Goal: Transaction & Acquisition: Book appointment/travel/reservation

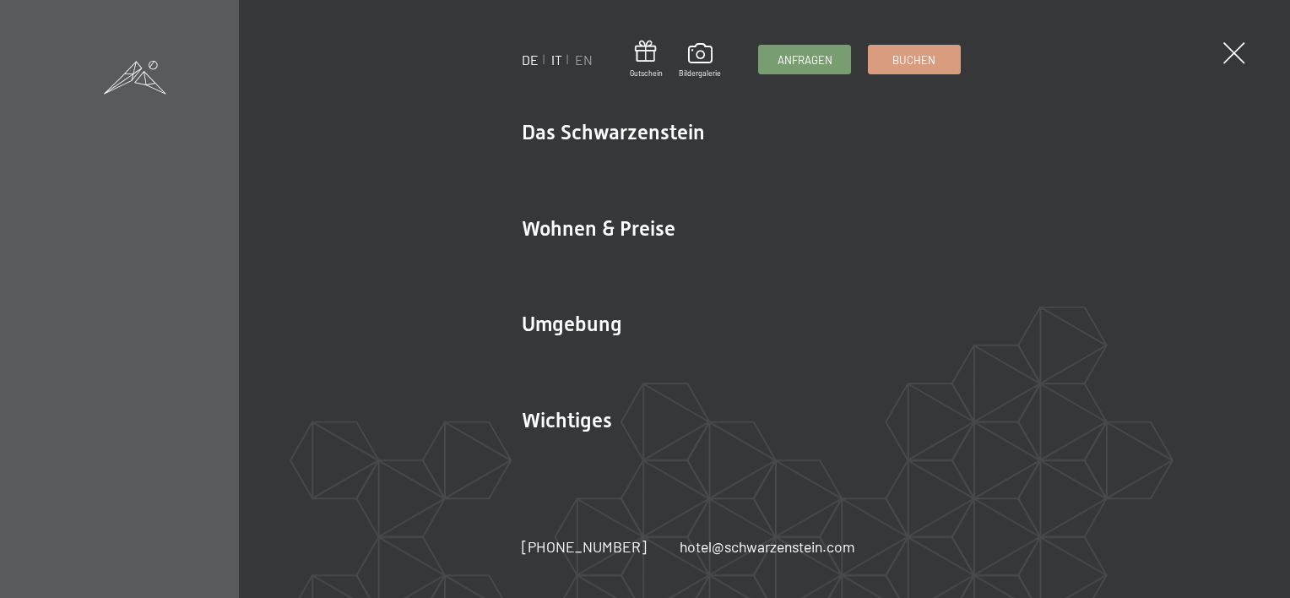
click at [554, 60] on link "IT" at bounding box center [556, 59] width 11 height 16
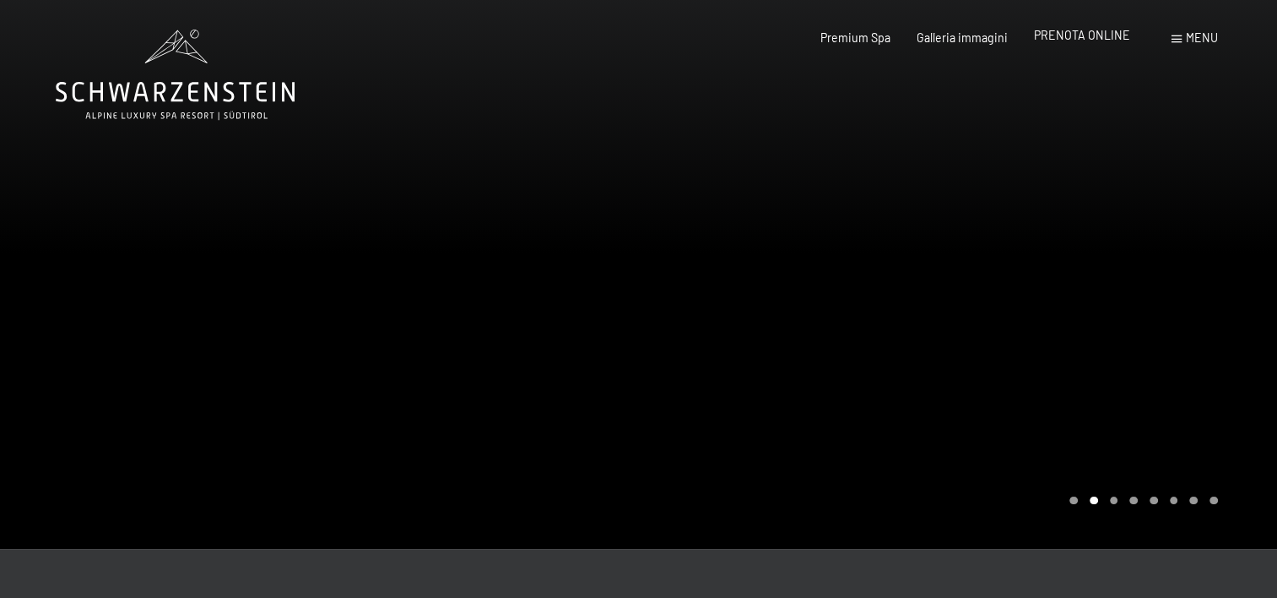
click at [1077, 44] on div "Premium Spa Galleria immagini PRENOTA ONLINE" at bounding box center [962, 38] width 388 height 17
click at [1068, 33] on span "PRENOTA ONLINE" at bounding box center [1082, 35] width 96 height 14
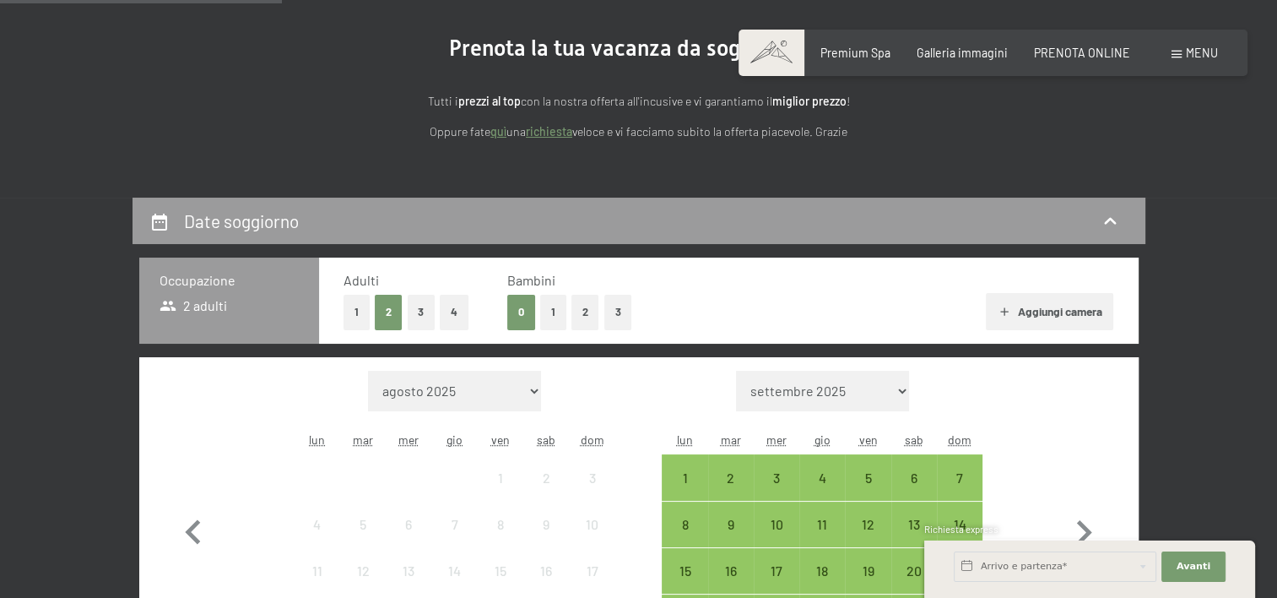
click at [566, 303] on button "1" at bounding box center [553, 312] width 26 height 35
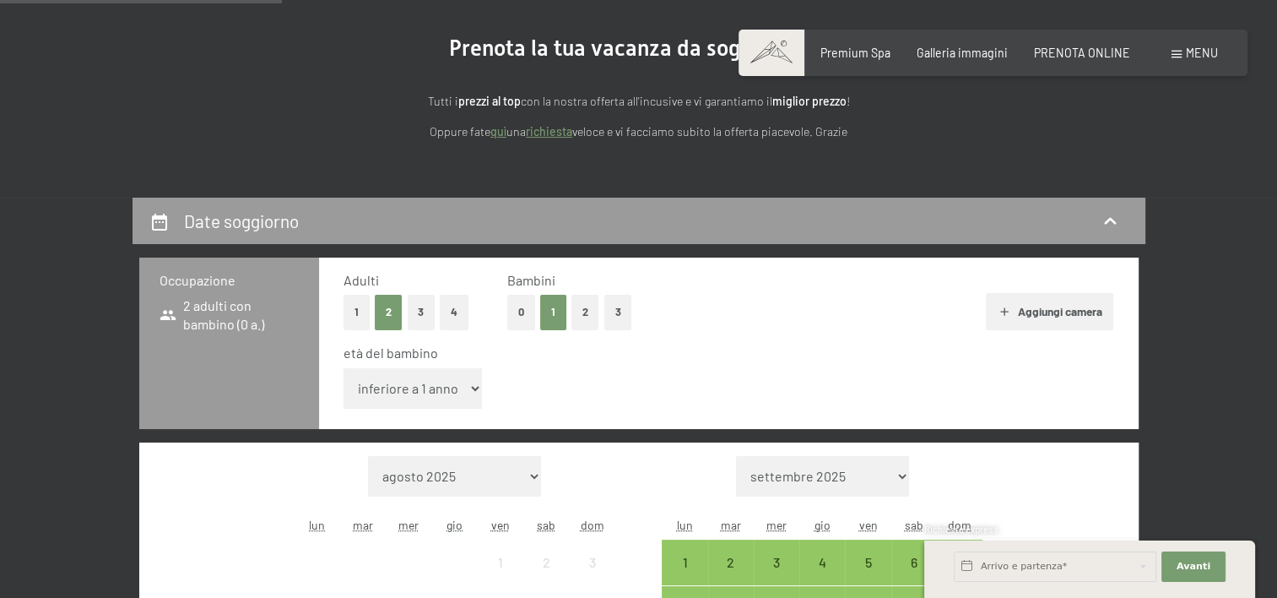
click at [455, 377] on select "inferiore a 1 anno 1 anno 2 anni 3 anni 4 anni 5 anni 6 anni 7 anni 8 anni 9 an…" at bounding box center [413, 388] width 139 height 41
select select "5"
click at [344, 368] on select "inferiore a 1 anno 1 anno 2 anni 3 anni 4 anni 5 anni 6 anni 7 anni 8 anni 9 an…" at bounding box center [413, 388] width 139 height 41
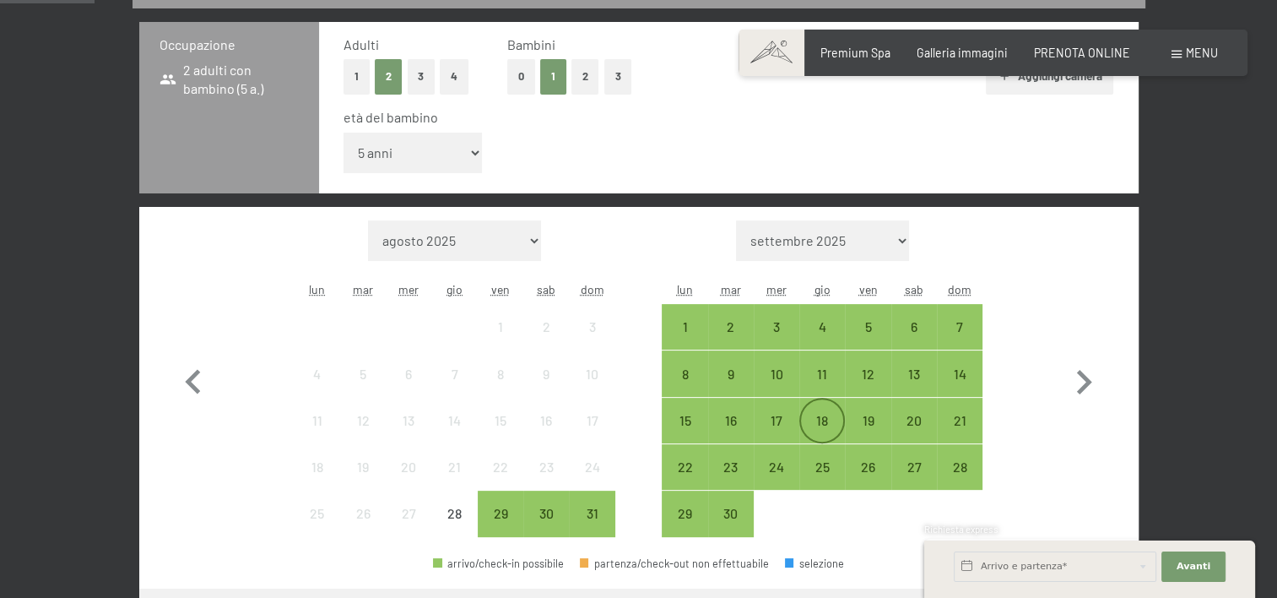
scroll to position [422, 0]
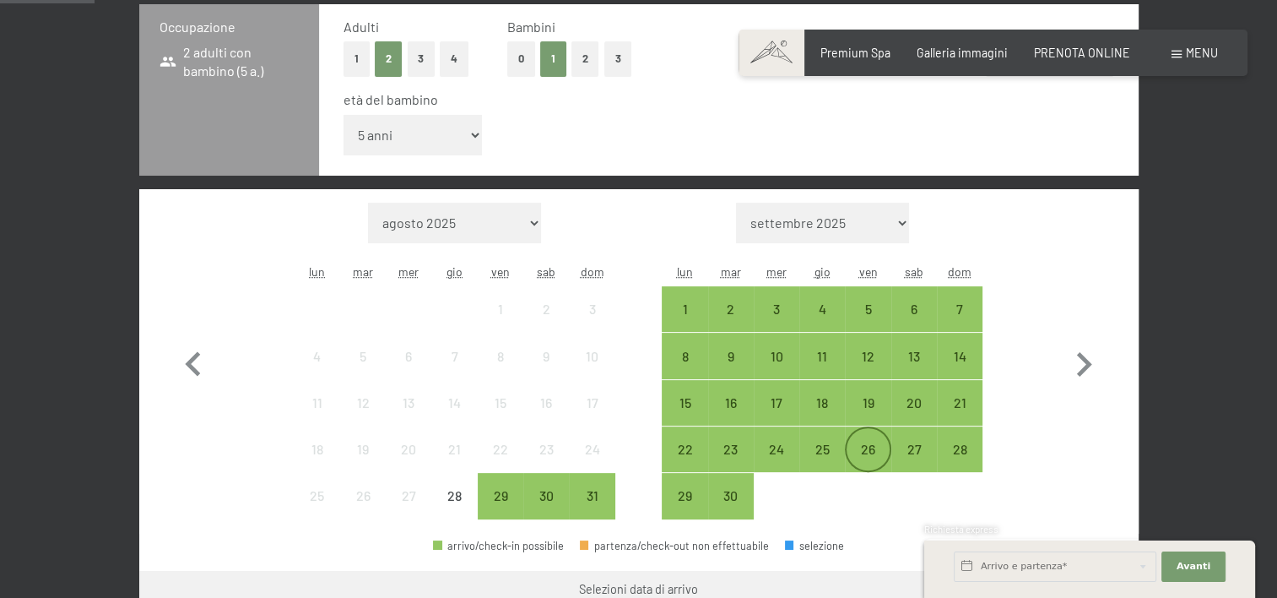
click at [865, 442] on div "26" at bounding box center [868, 463] width 42 height 42
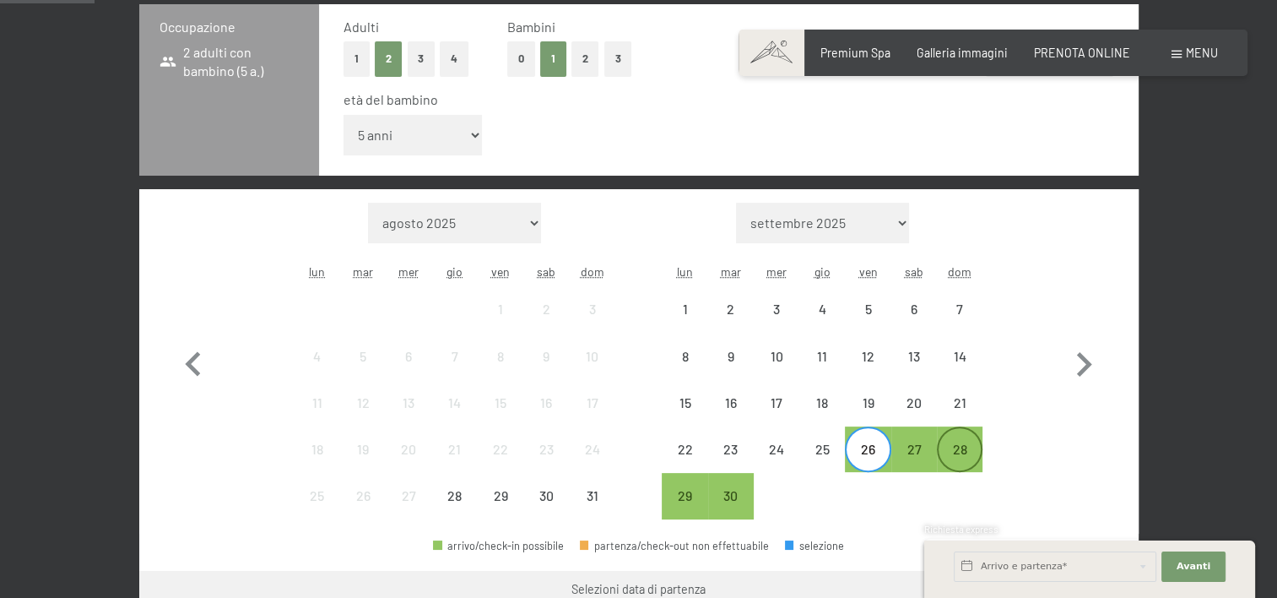
click at [963, 442] on div "28" at bounding box center [960, 463] width 42 height 42
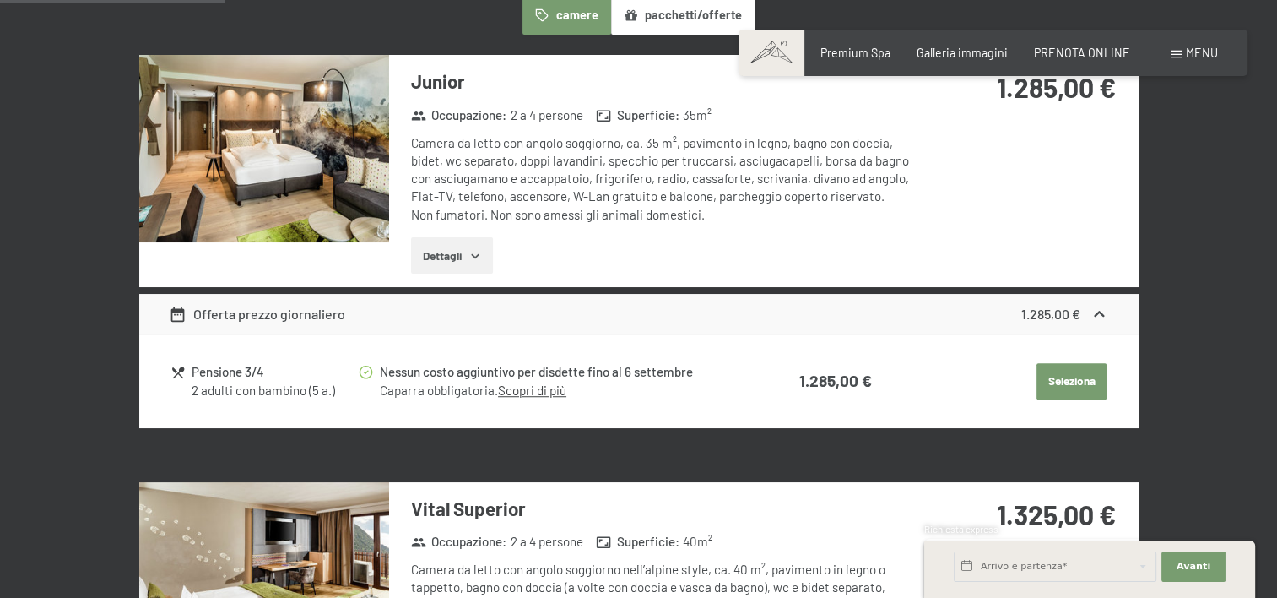
scroll to position [844, 0]
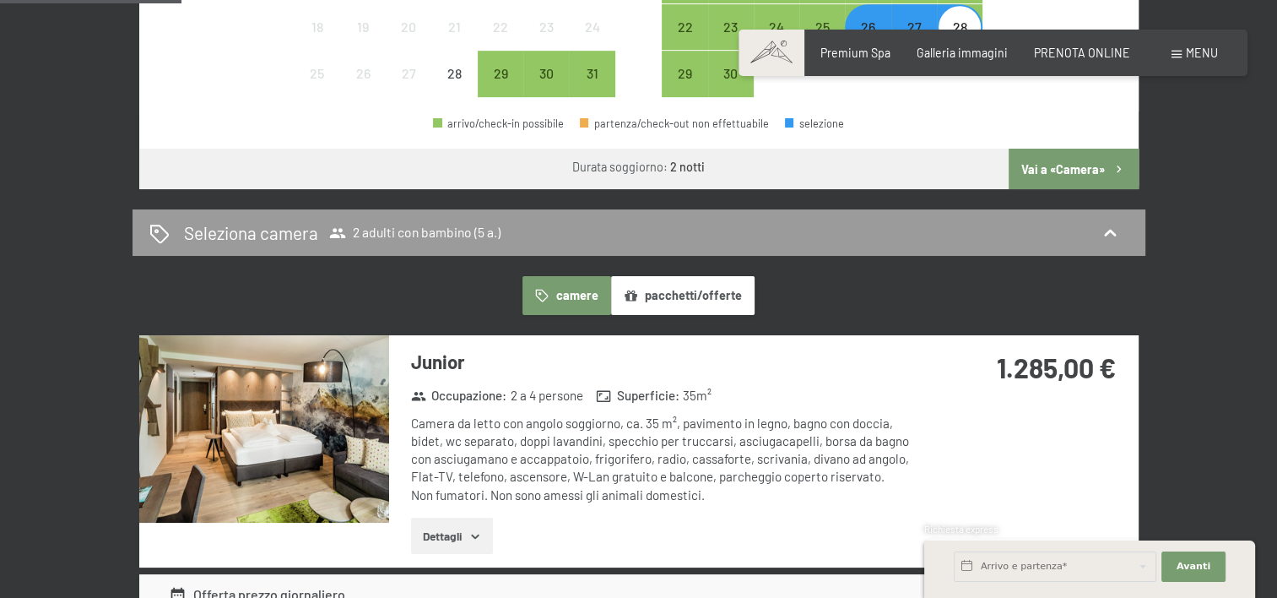
click at [469, 529] on icon "button" at bounding box center [476, 536] width 14 height 14
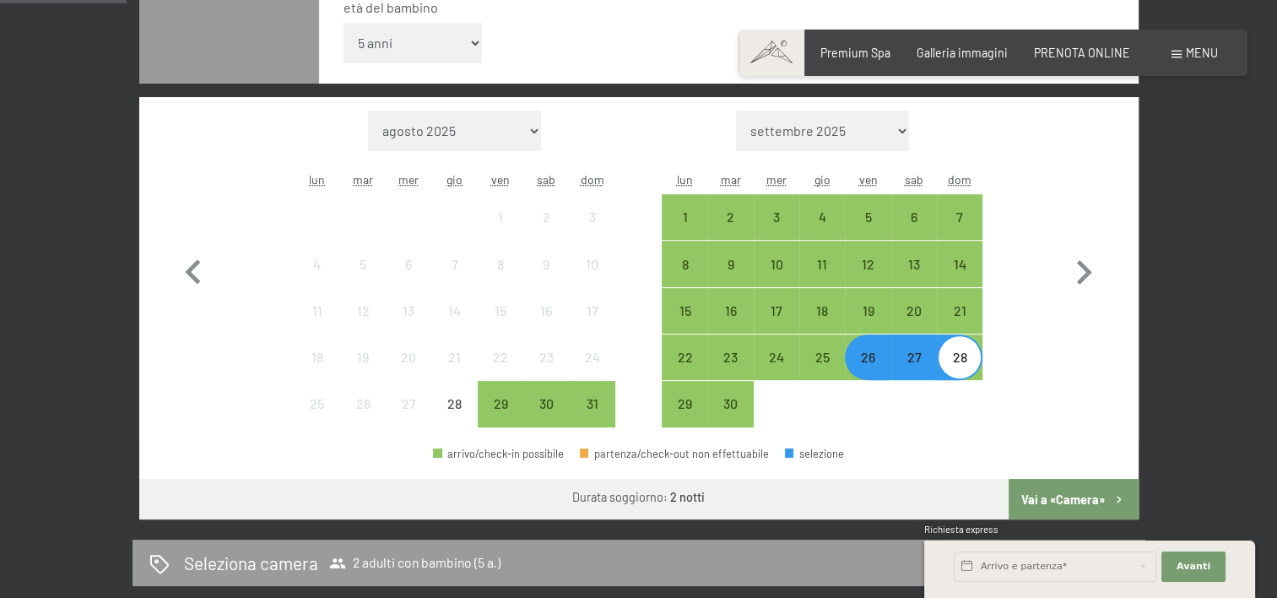
scroll to position [760, 0]
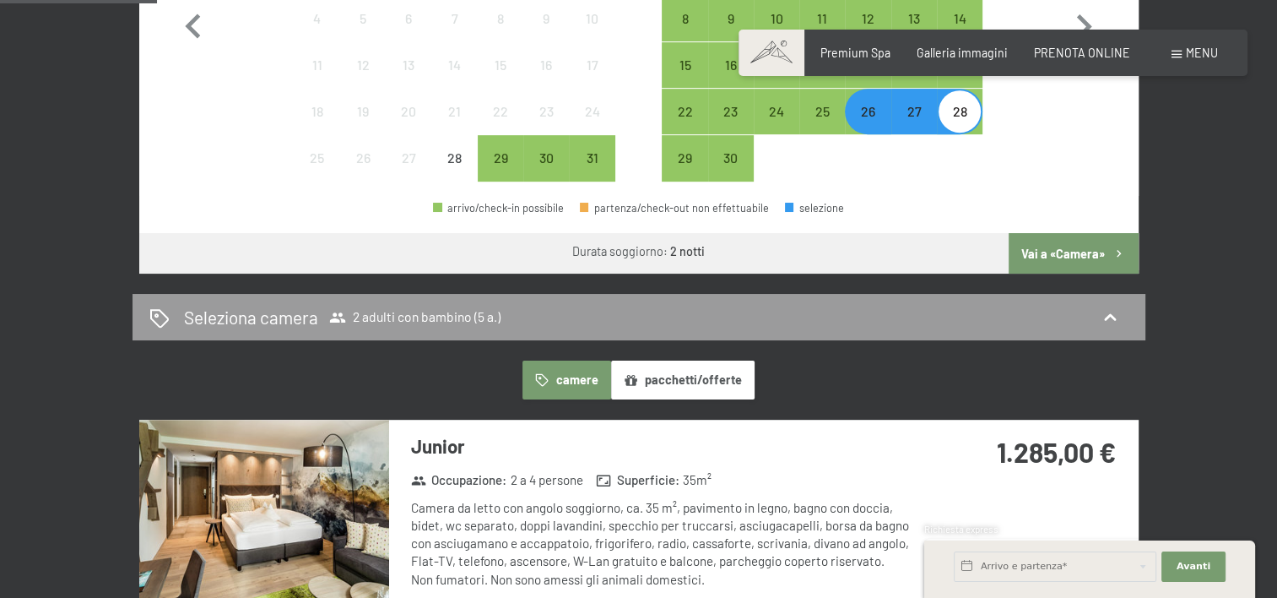
click at [696, 366] on button "pacchetti/offerte" at bounding box center [683, 379] width 144 height 39
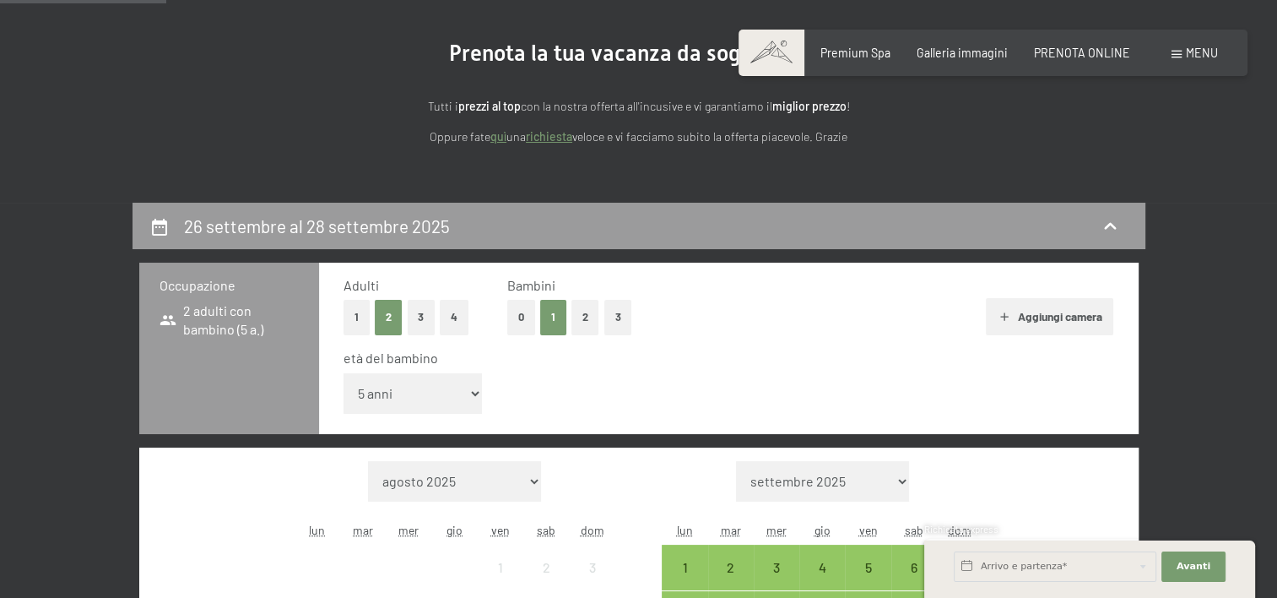
scroll to position [0, 0]
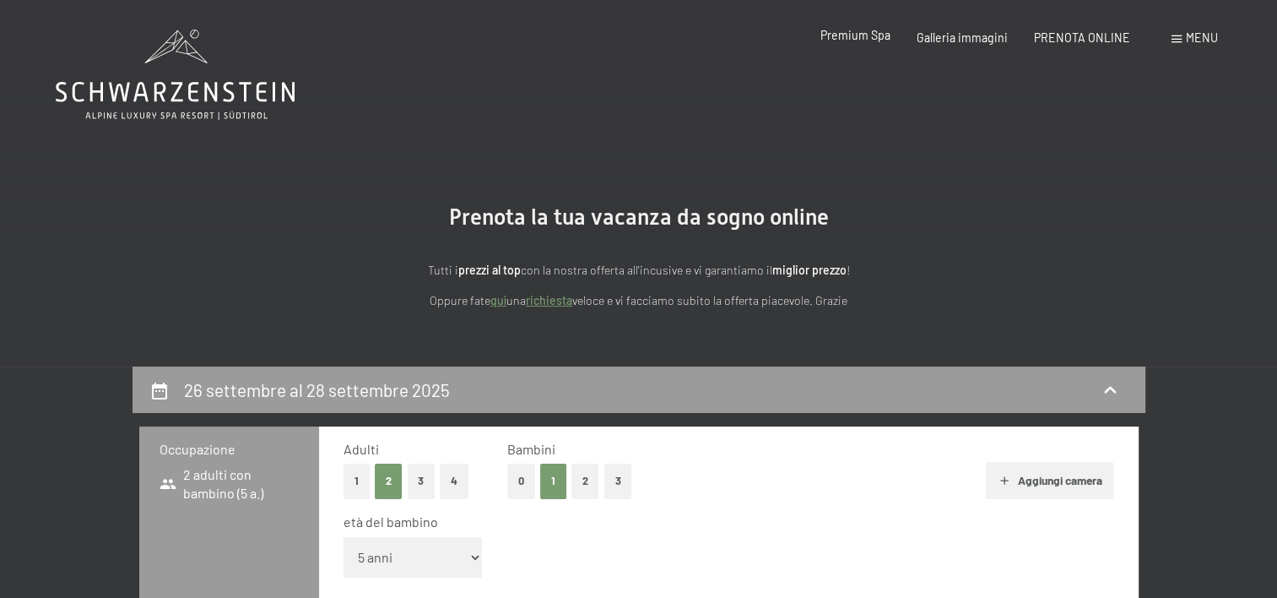
click at [886, 32] on span "Premium Spa" at bounding box center [856, 35] width 70 height 14
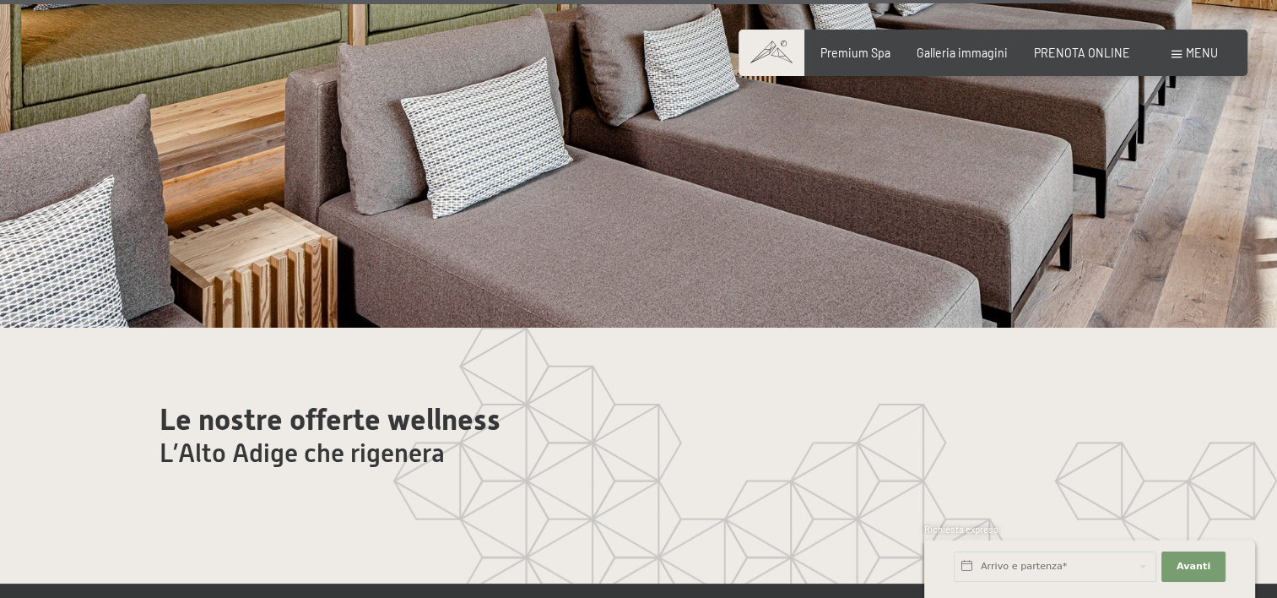
scroll to position [7597, 0]
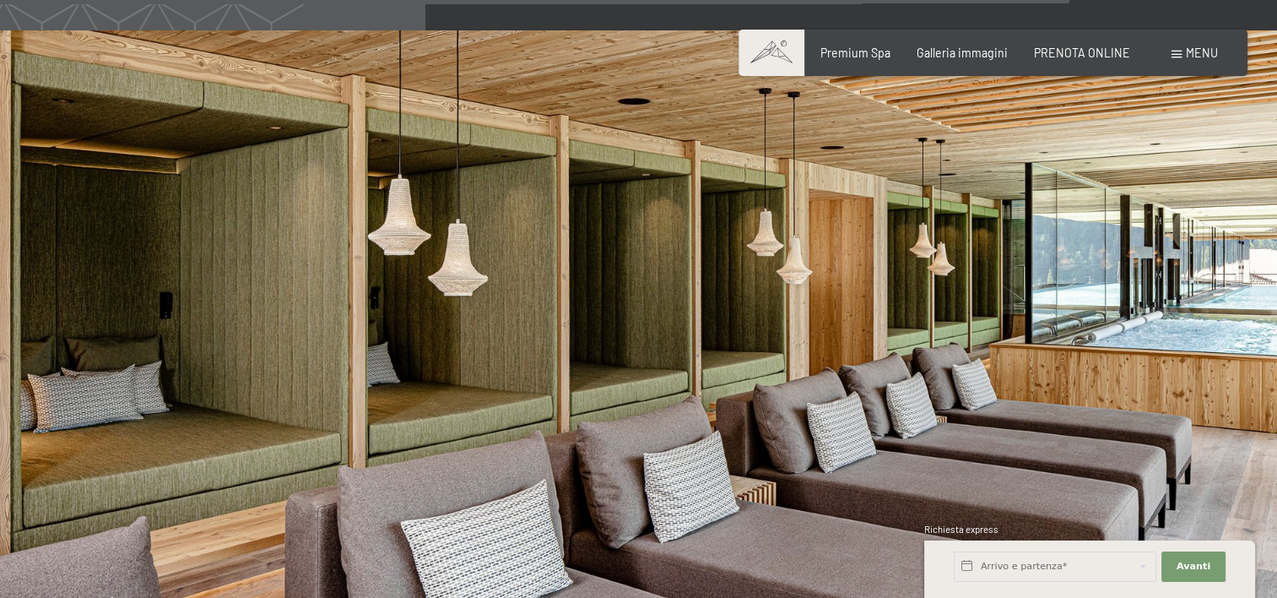
click at [1209, 50] on span "Menu" at bounding box center [1202, 53] width 32 height 14
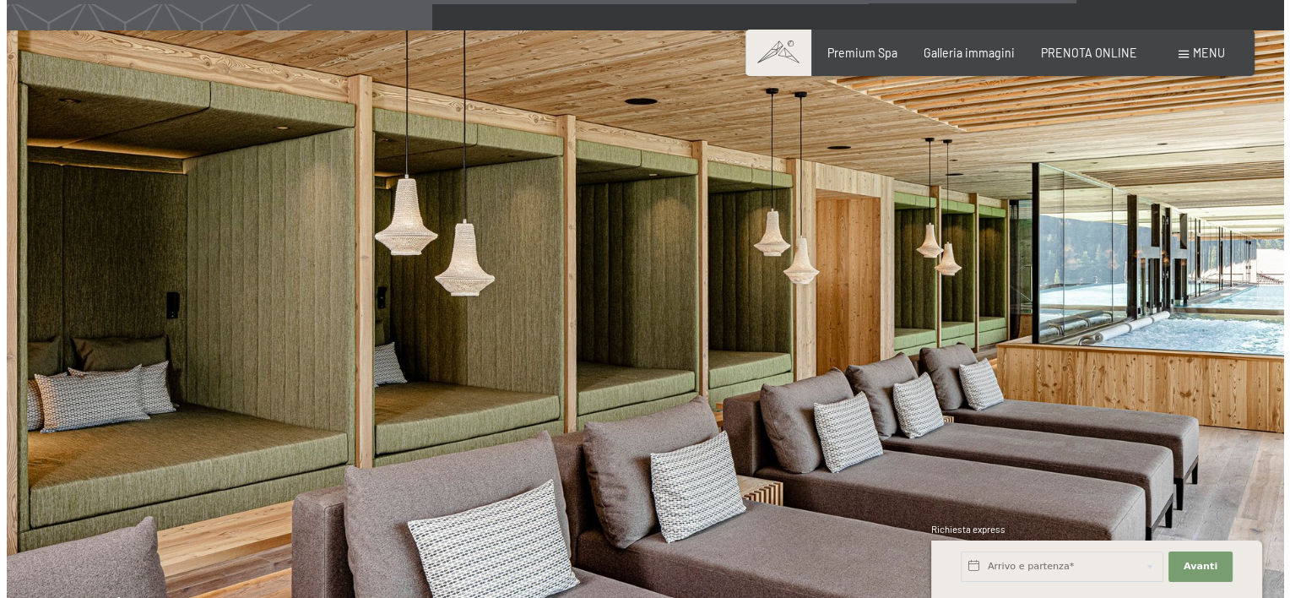
scroll to position [7619, 0]
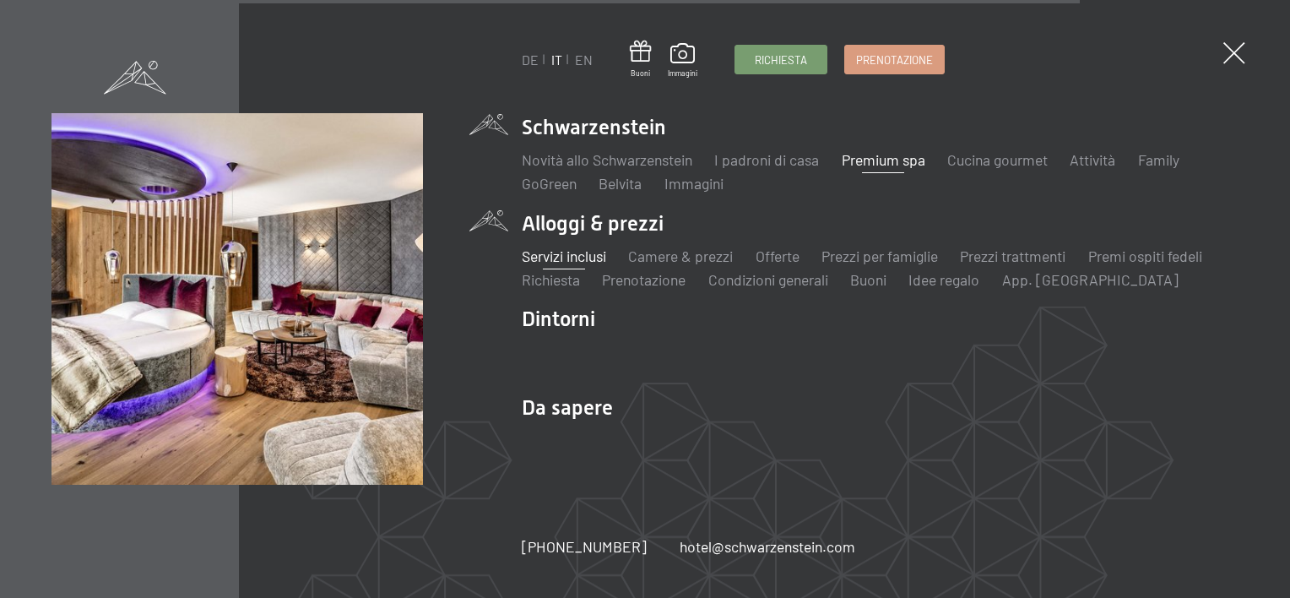
click at [546, 253] on link "Servizi inclusi" at bounding box center [564, 255] width 84 height 19
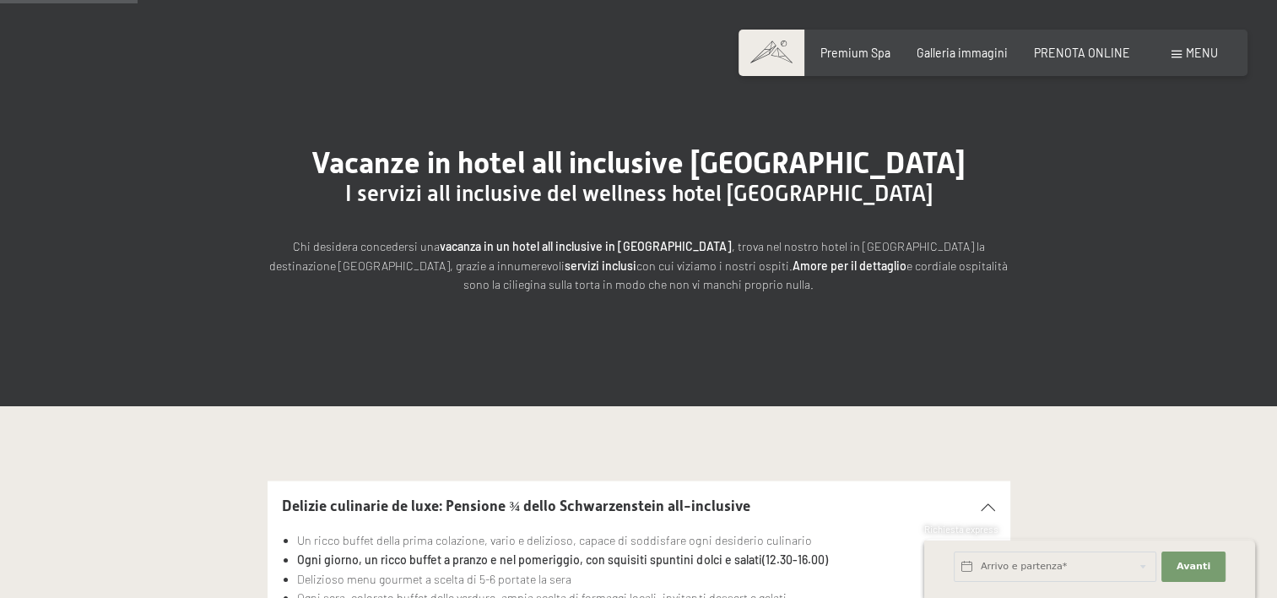
scroll to position [338, 0]
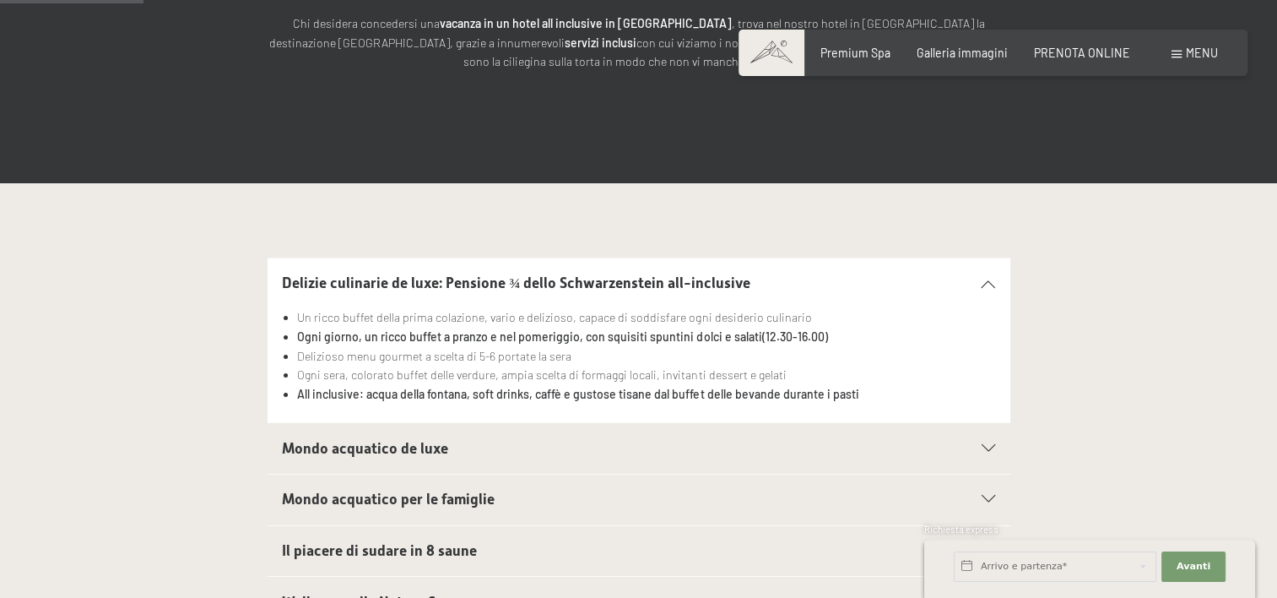
click at [995, 439] on section "Mondo acquatico de luxe Piscina sportiva panoramica da 25 m (30°C) e collegamen…" at bounding box center [639, 448] width 743 height 52
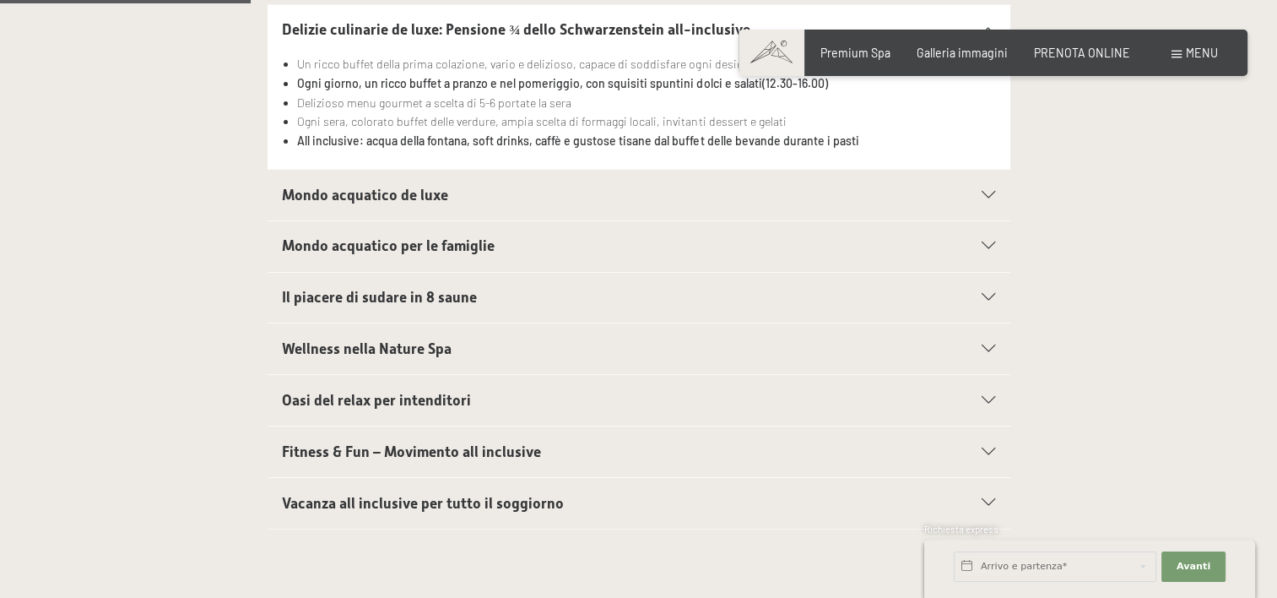
click at [983, 199] on div "Mondo acquatico de luxe" at bounding box center [638, 195] width 713 height 51
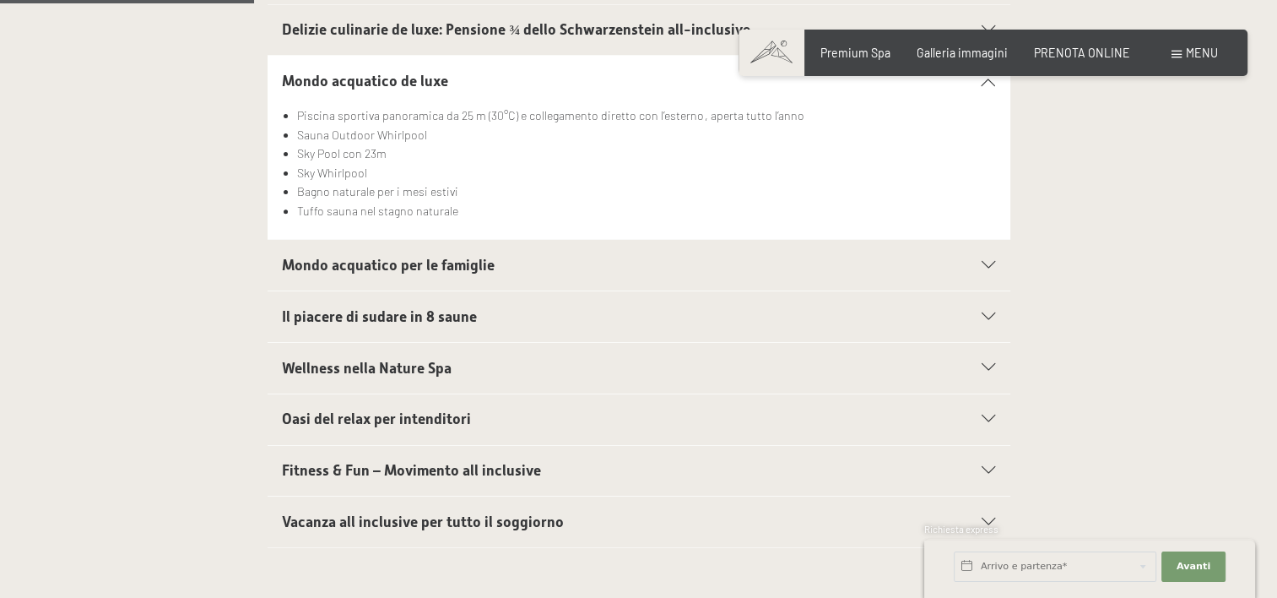
scroll to position [844, 0]
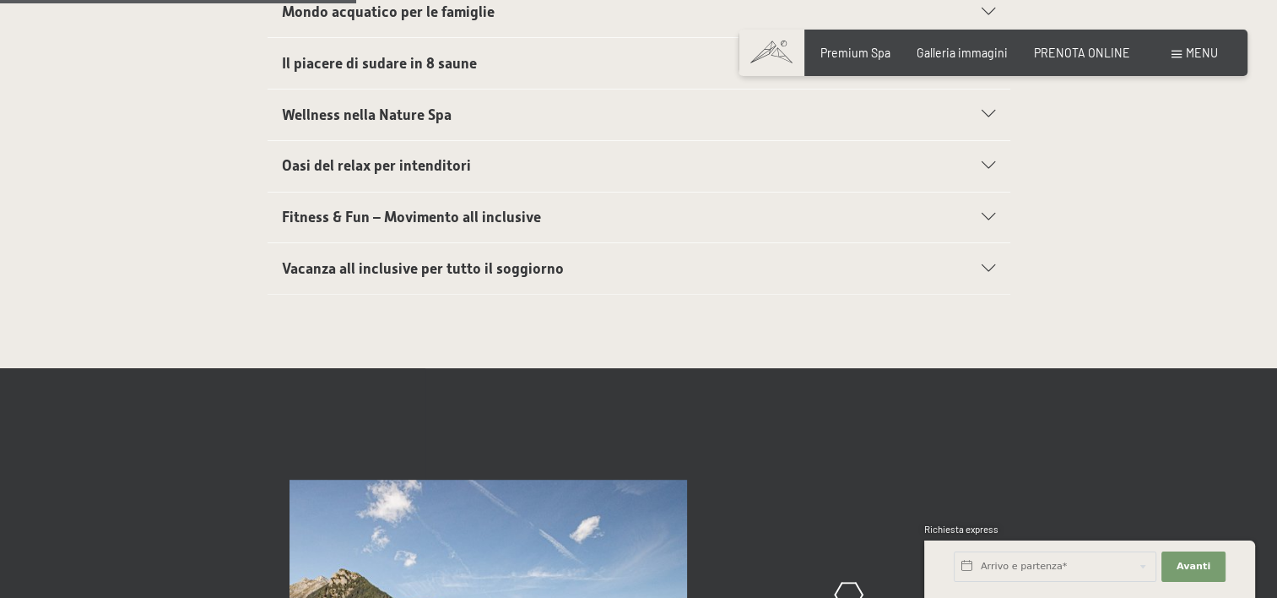
click at [978, 266] on div at bounding box center [979, 269] width 32 height 8
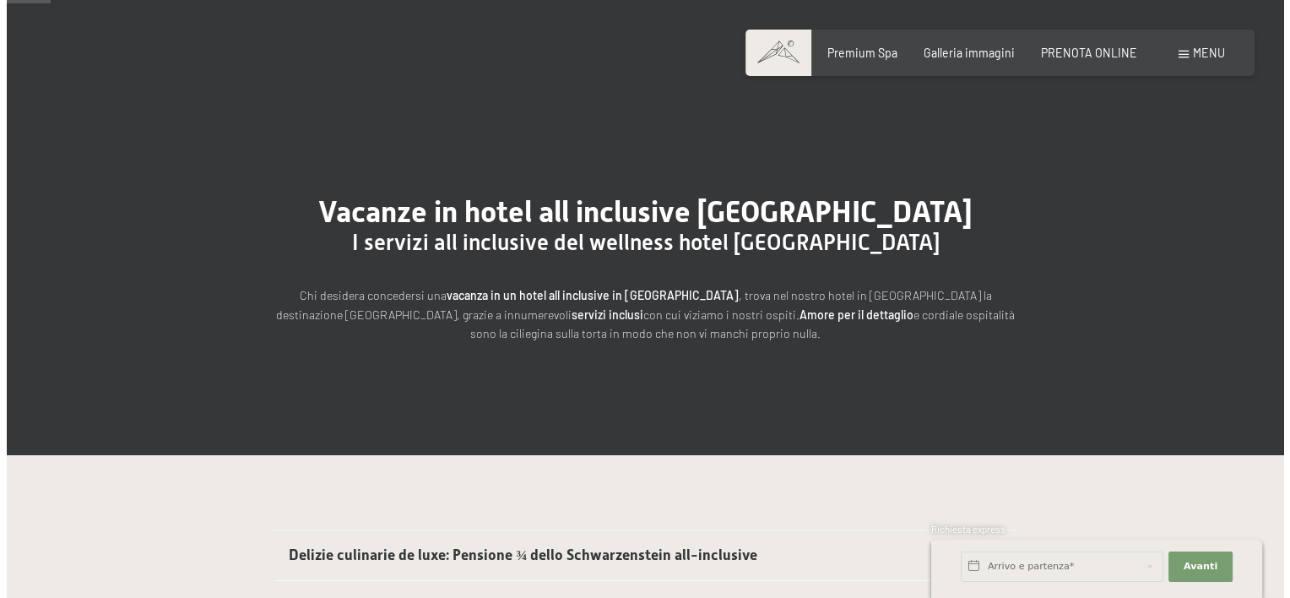
scroll to position [0, 0]
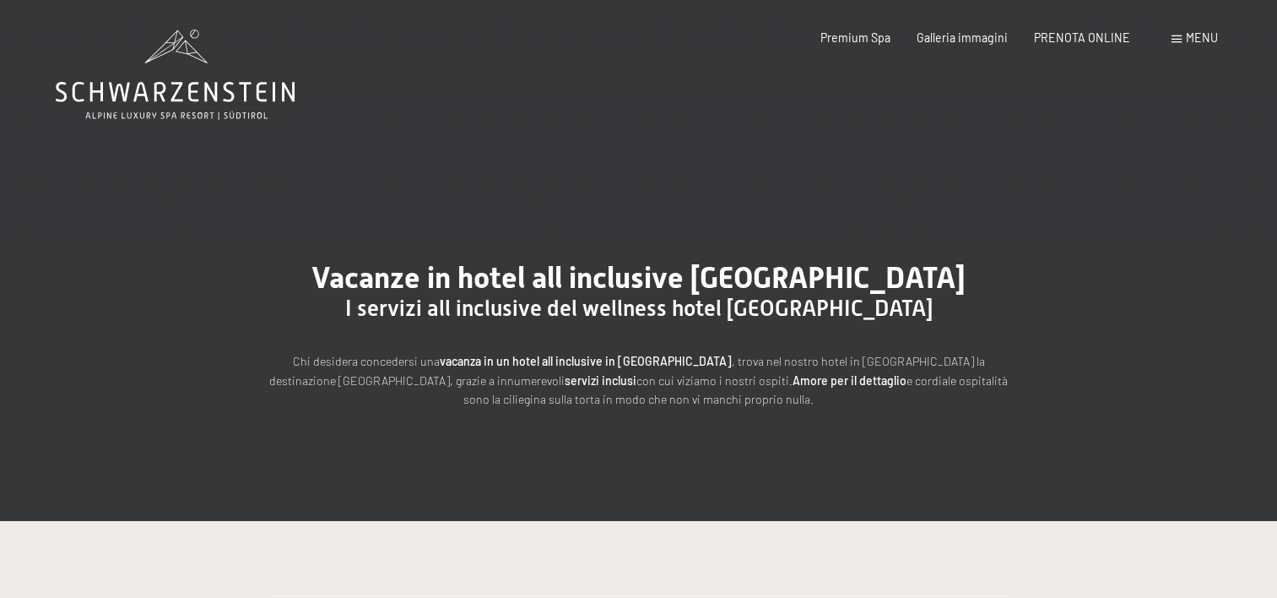
click at [1173, 44] on div "Menu" at bounding box center [1195, 38] width 46 height 17
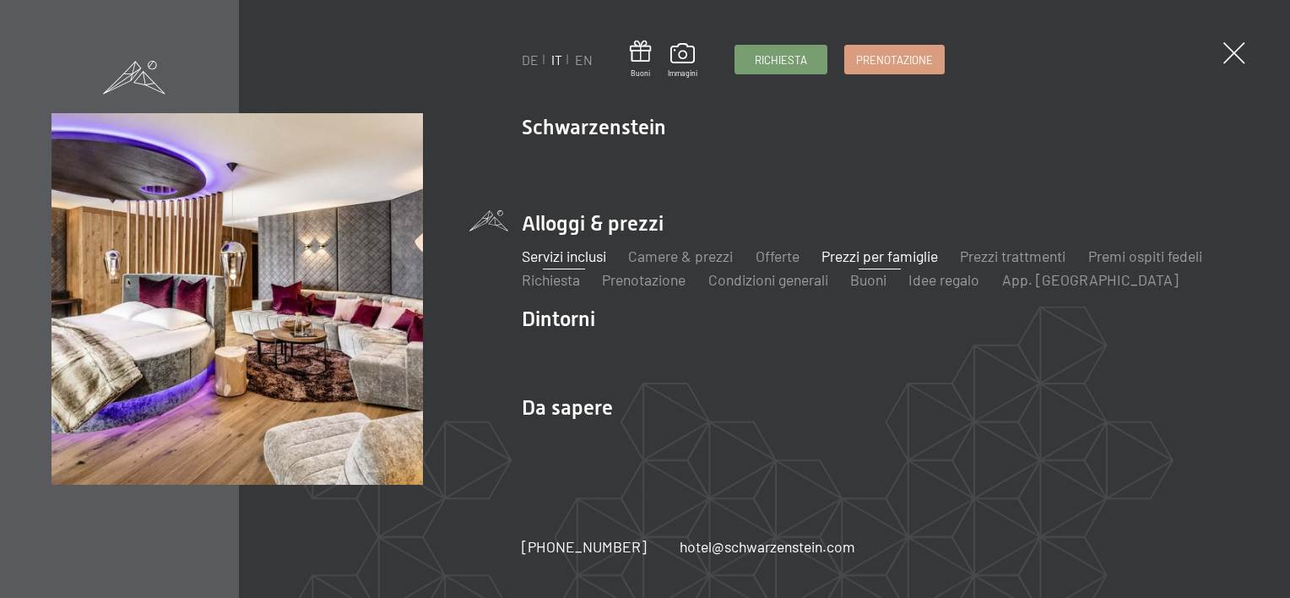
click at [843, 253] on link "Prezzi per famiglie" at bounding box center [879, 255] width 116 height 19
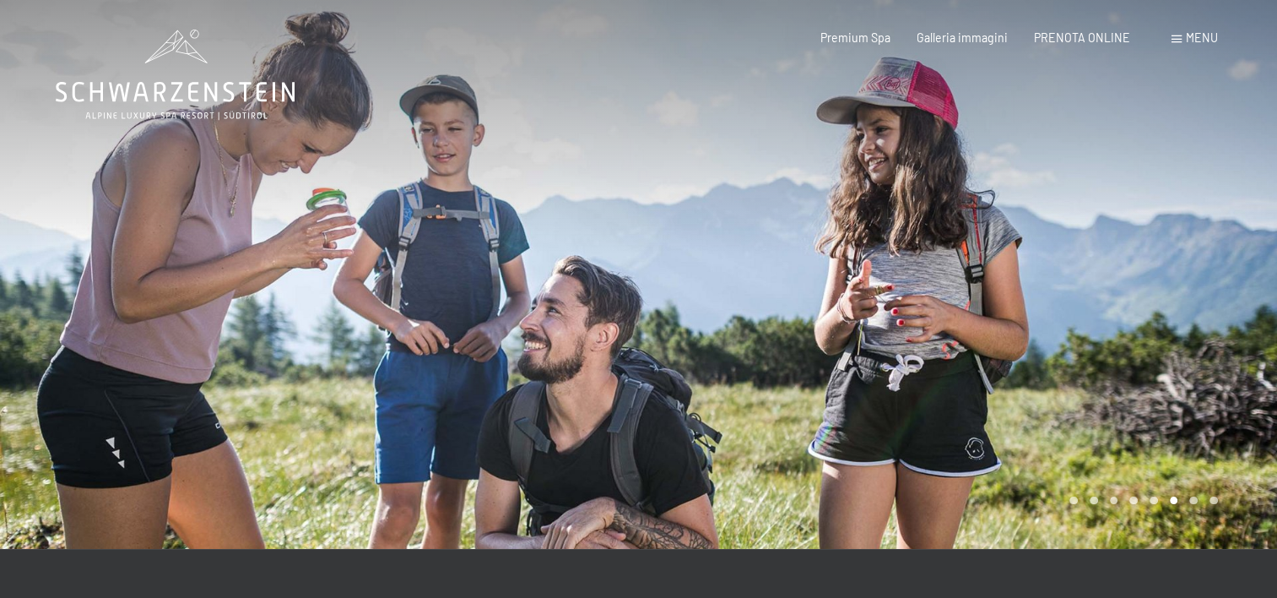
click at [1191, 42] on span "Menu" at bounding box center [1202, 37] width 32 height 14
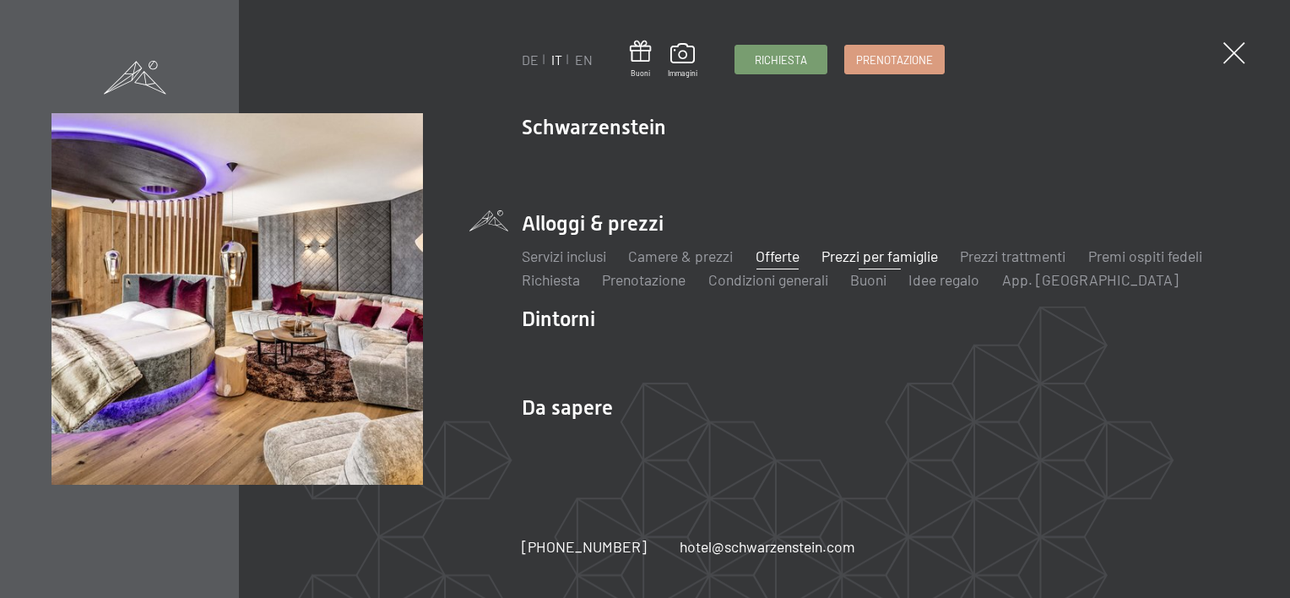
click at [771, 253] on link "Offerte" at bounding box center [778, 255] width 44 height 19
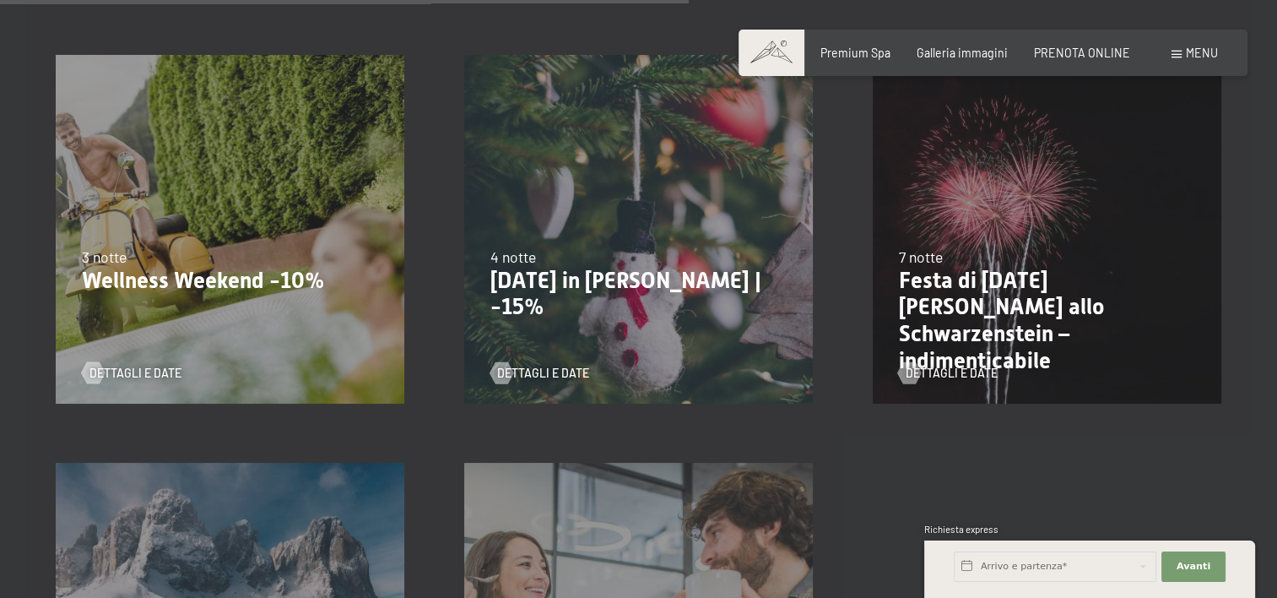
scroll to position [1519, 0]
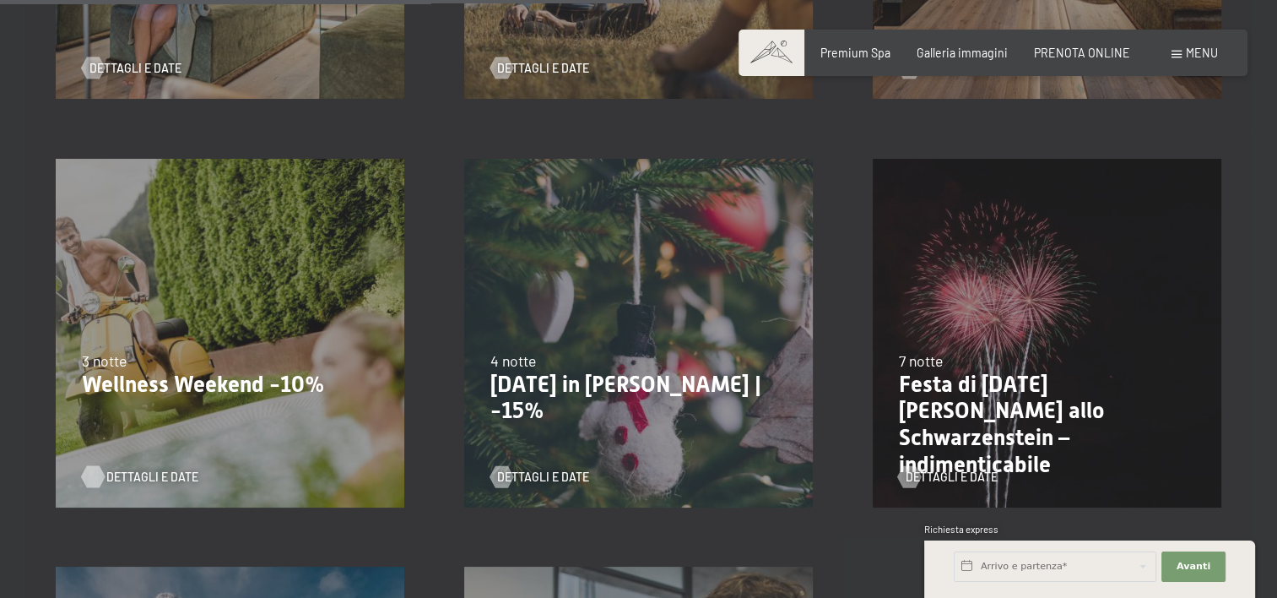
click at [127, 473] on span "Dettagli e Date" at bounding box center [152, 477] width 92 height 17
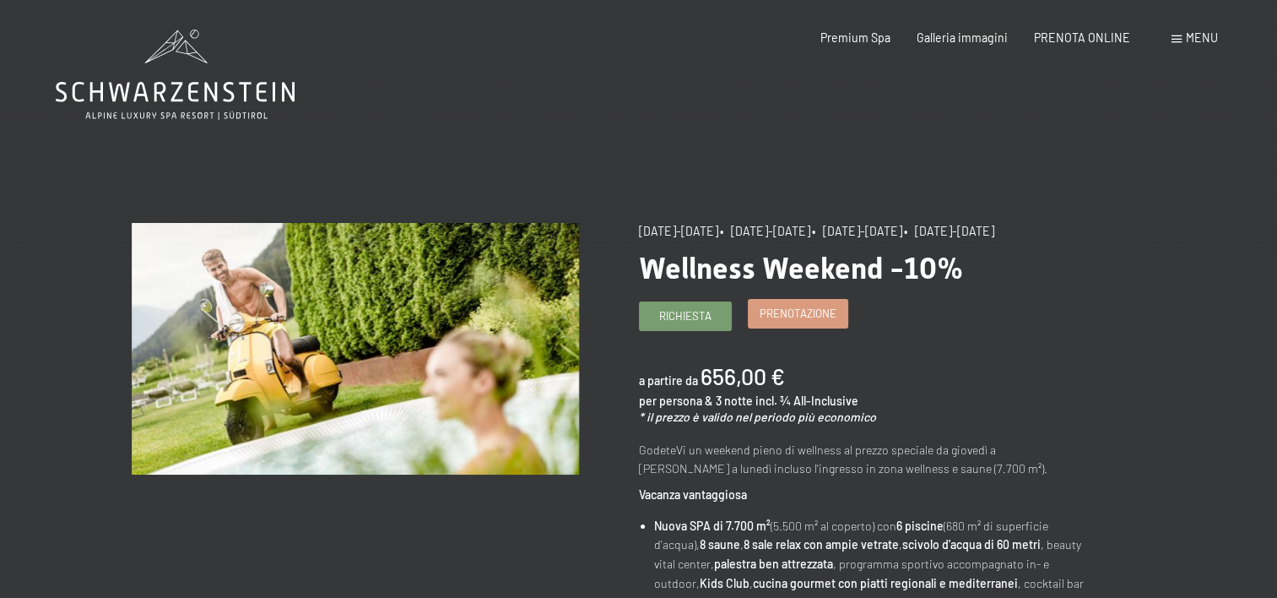
click at [785, 328] on link "Prenotazione" at bounding box center [798, 314] width 99 height 28
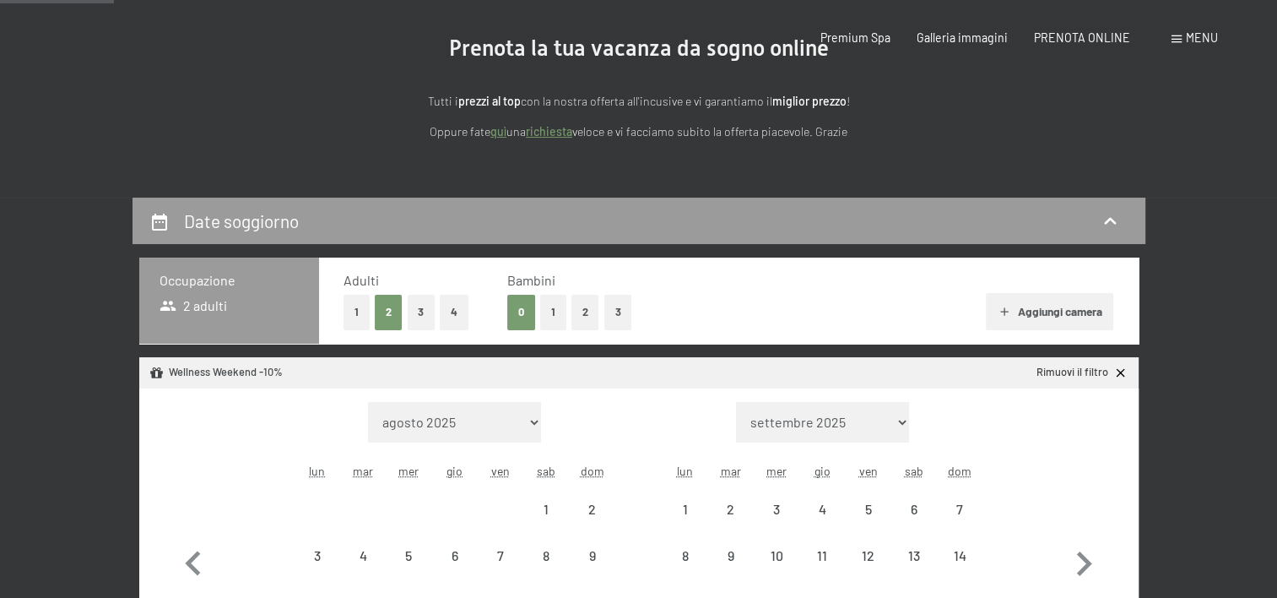
select select "2025-11-01"
select select "2025-12-01"
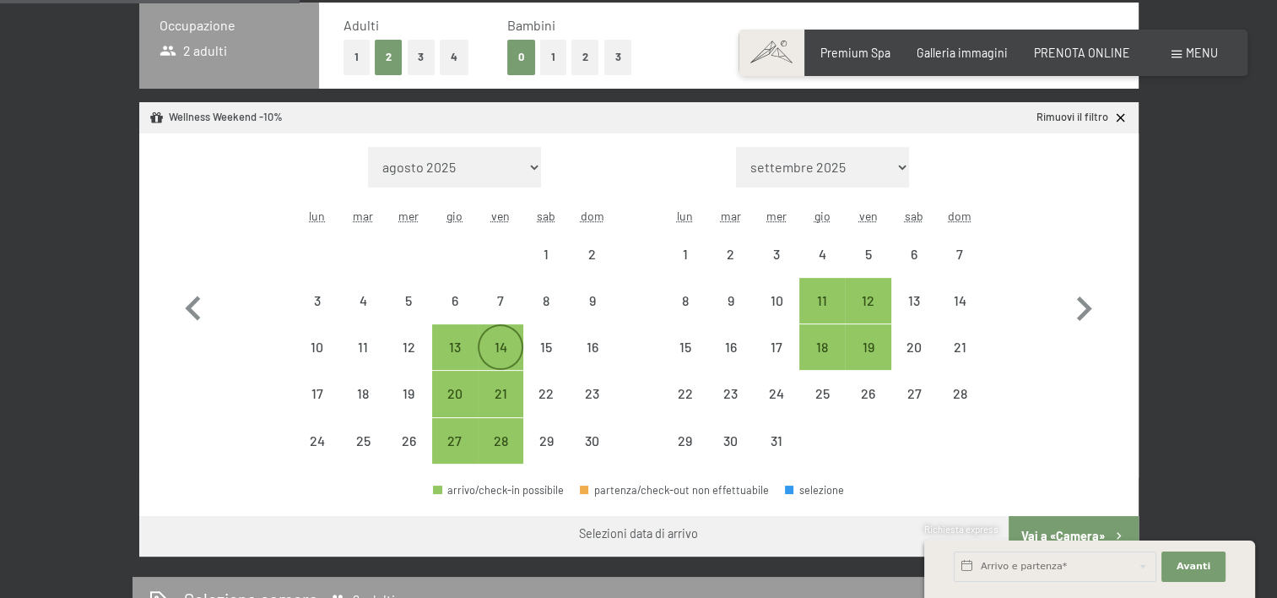
scroll to position [422, 0]
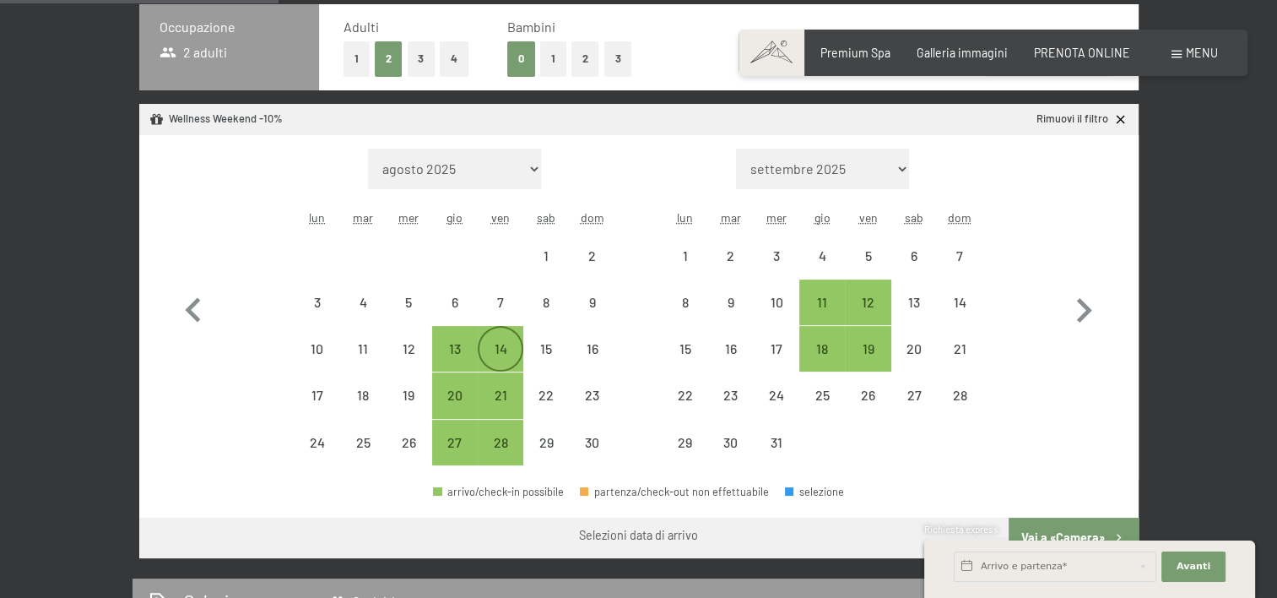
click at [503, 342] on div "14" at bounding box center [500, 363] width 42 height 42
select select "2025-11-01"
select select "2025-12-01"
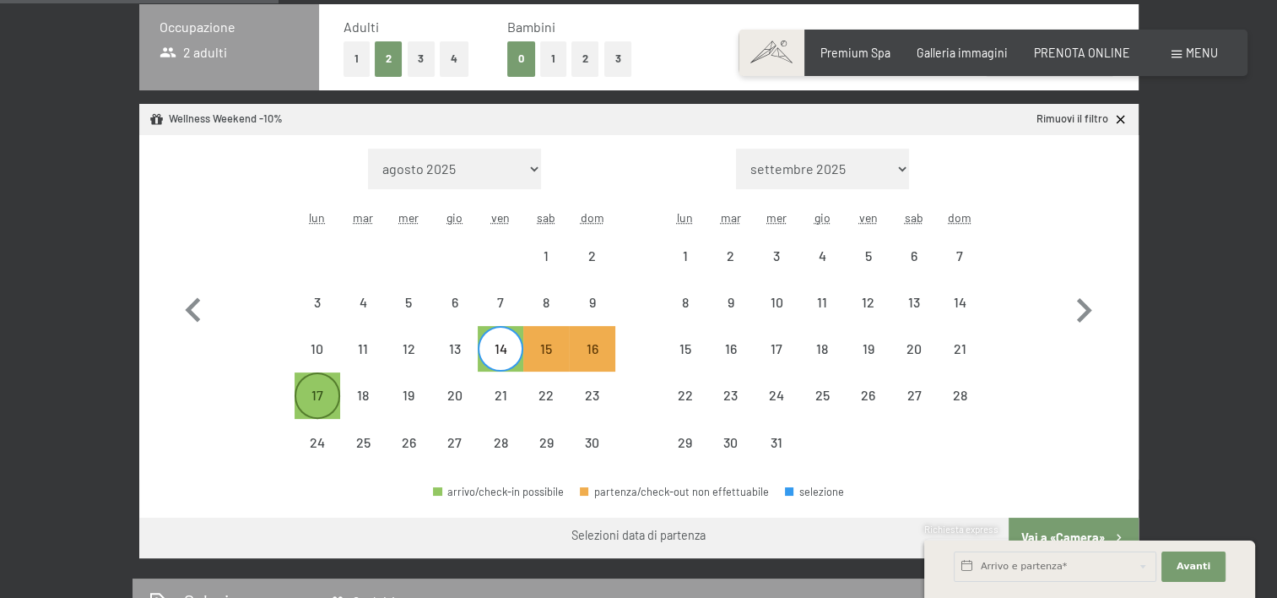
click at [311, 388] on div "17" at bounding box center [317, 409] width 42 height 42
select select "2025-11-01"
select select "2025-12-01"
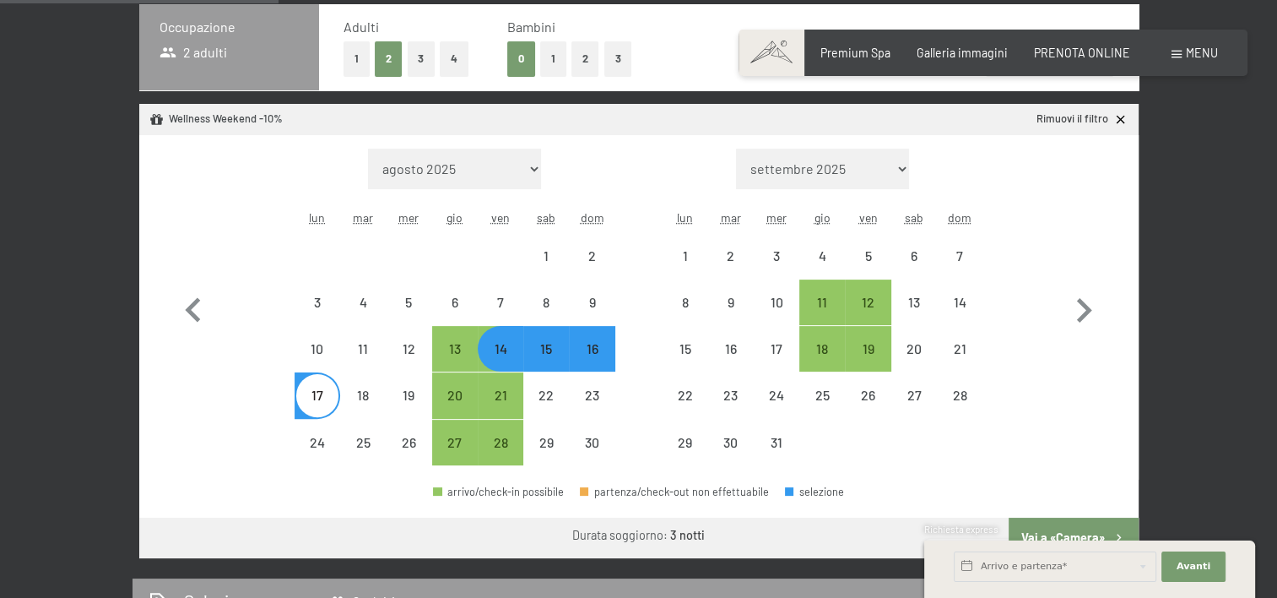
select select "2025-11-01"
select select "2025-12-01"
click at [566, 51] on button "1" at bounding box center [553, 58] width 26 height 35
select select "2025-11-01"
select select "2025-12-01"
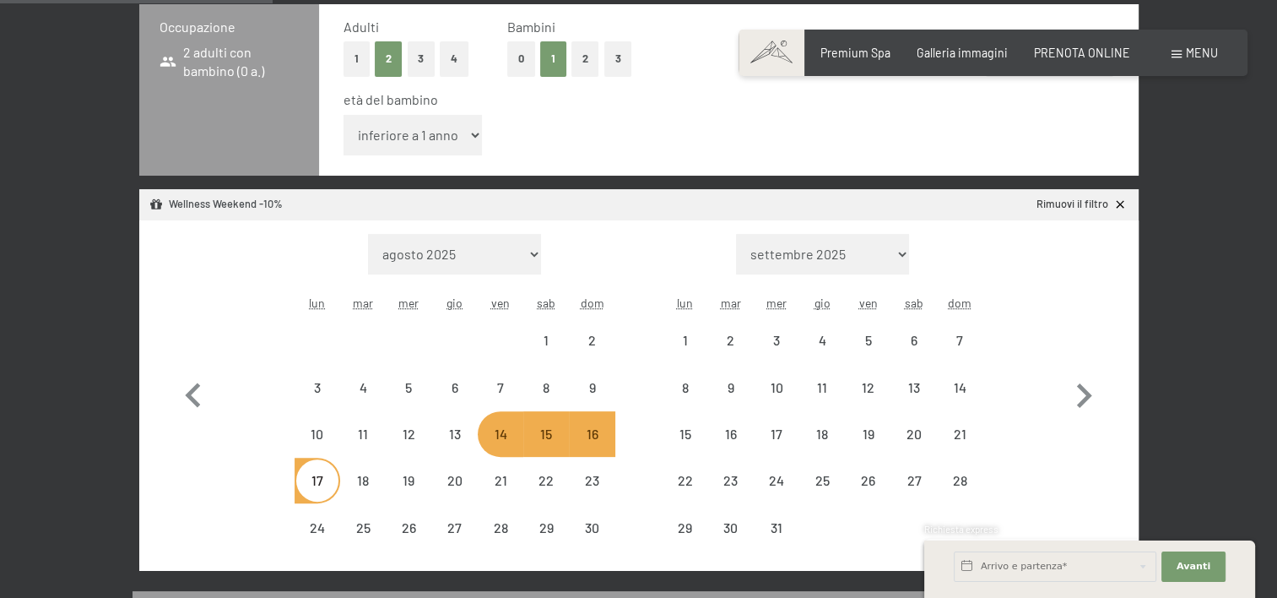
scroll to position [409, 0]
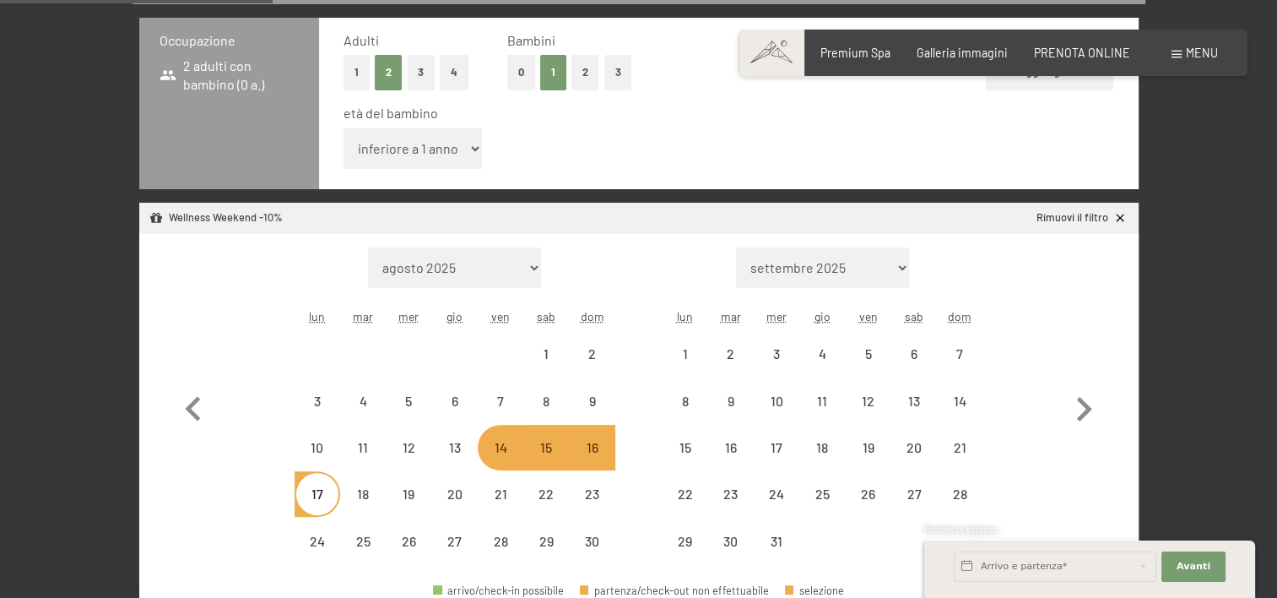
select select "2025-11-01"
select select "2025-12-01"
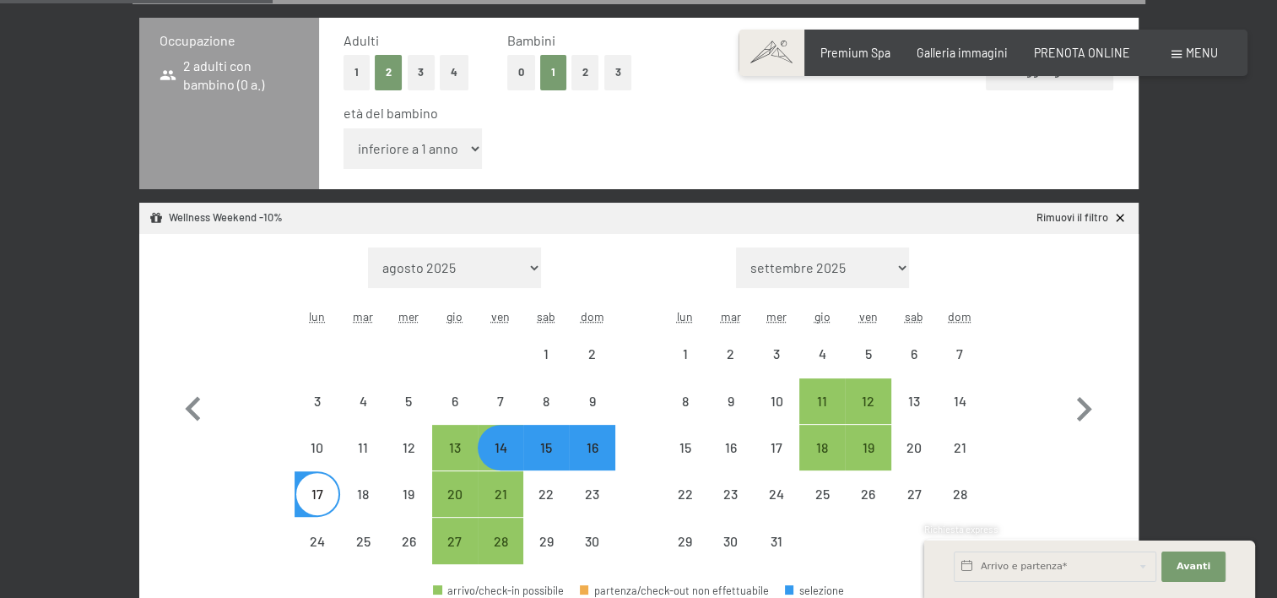
click at [466, 132] on select "inferiore a 1 anno 1 anno 2 anni 3 anni 4 anni 5 anni 6 anni 7 anni 8 anni 9 an…" at bounding box center [413, 148] width 139 height 41
select select "5"
click at [344, 128] on select "inferiore a 1 anno 1 anno 2 anni 3 anni 4 anni 5 anni 6 anni 7 anni 8 anni 9 an…" at bounding box center [413, 148] width 139 height 41
select select "2025-11-01"
select select "2025-12-01"
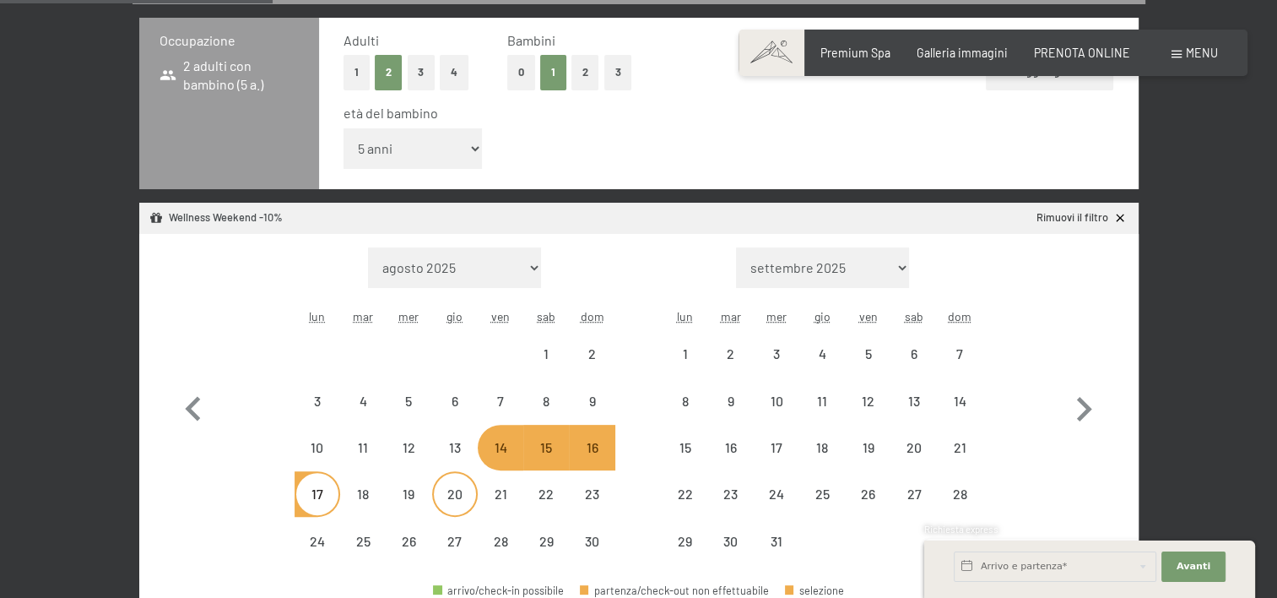
select select "2025-11-01"
select select "2025-12-01"
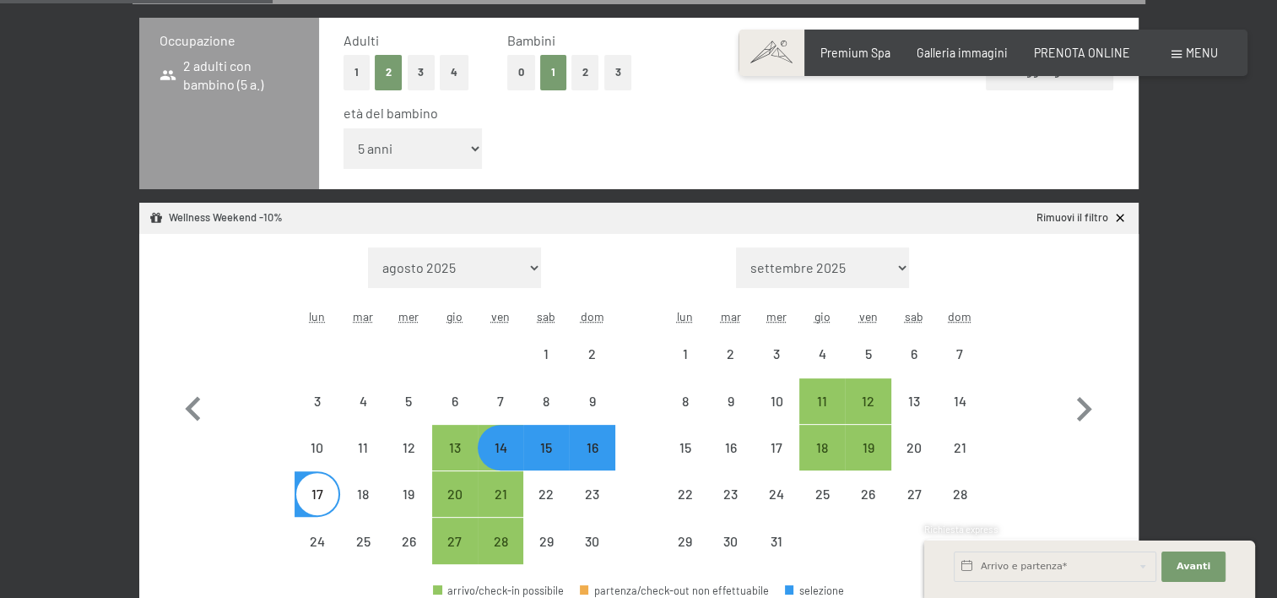
click at [583, 441] on div "16" at bounding box center [592, 462] width 42 height 42
select select "2025-11-01"
select select "2025-12-01"
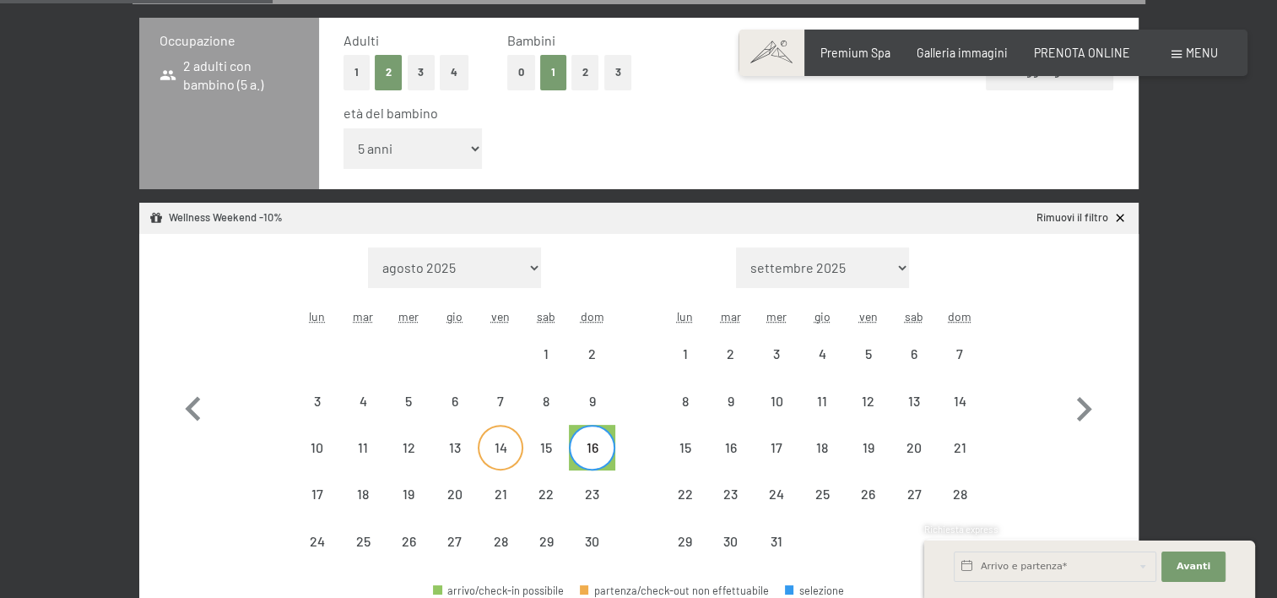
click at [508, 441] on div "14" at bounding box center [500, 462] width 42 height 42
select select "2025-11-01"
select select "2025-12-01"
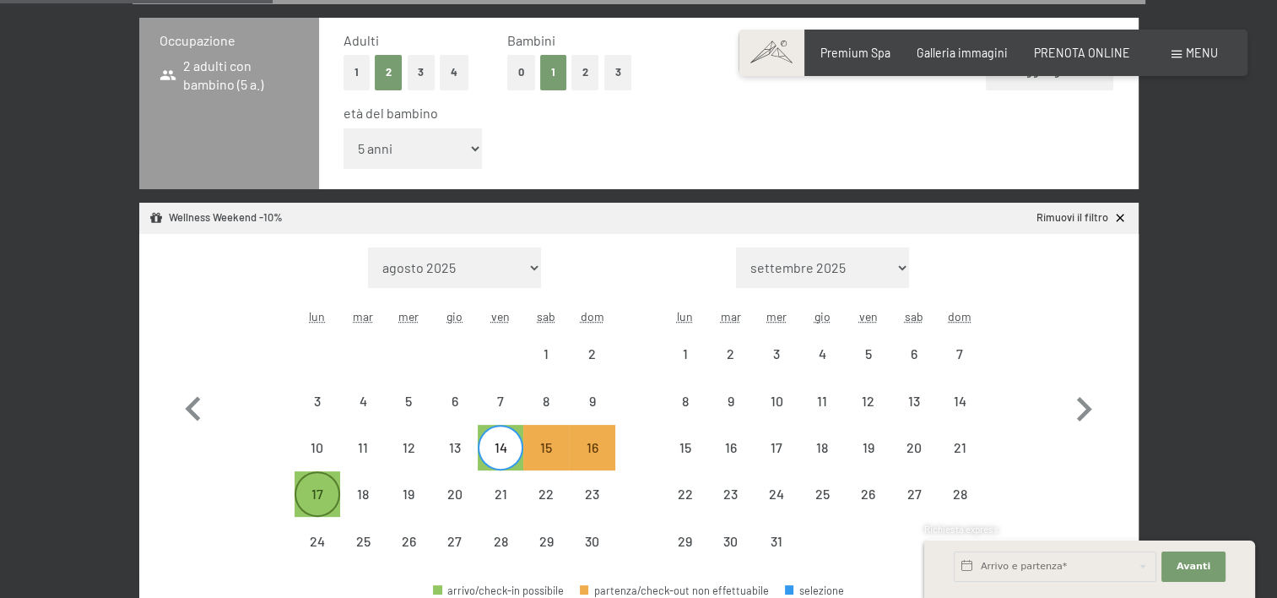
click at [321, 487] on div "17" at bounding box center [317, 508] width 42 height 42
select select "2025-11-01"
select select "2025-12-01"
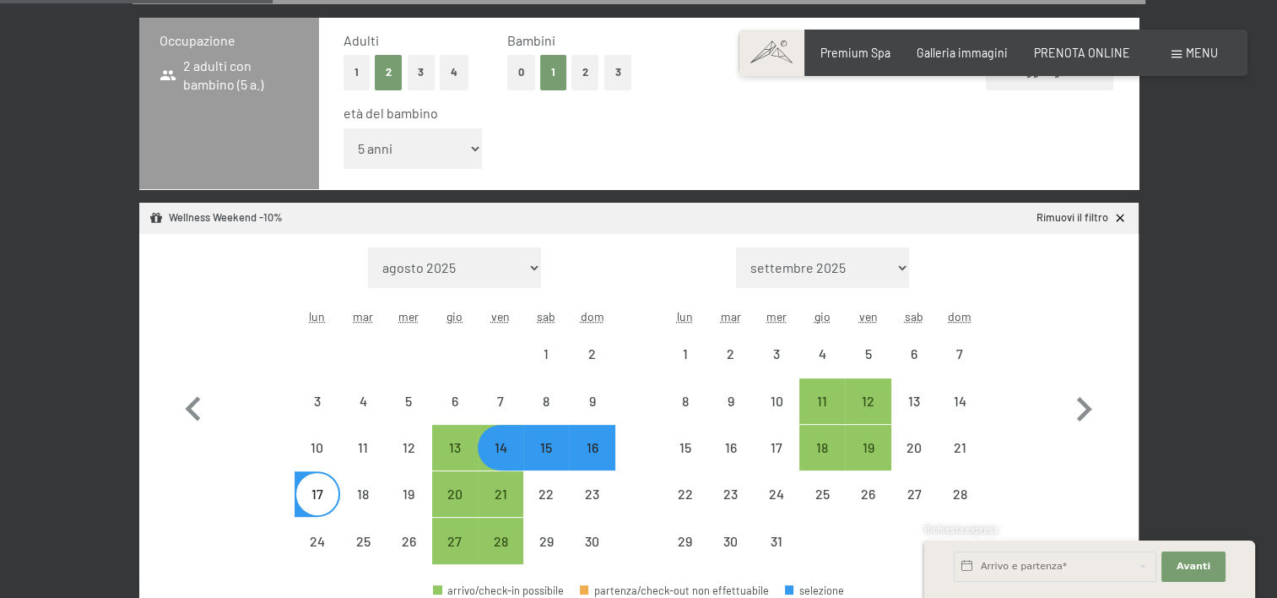
select select "2025-11-01"
select select "2025-12-01"
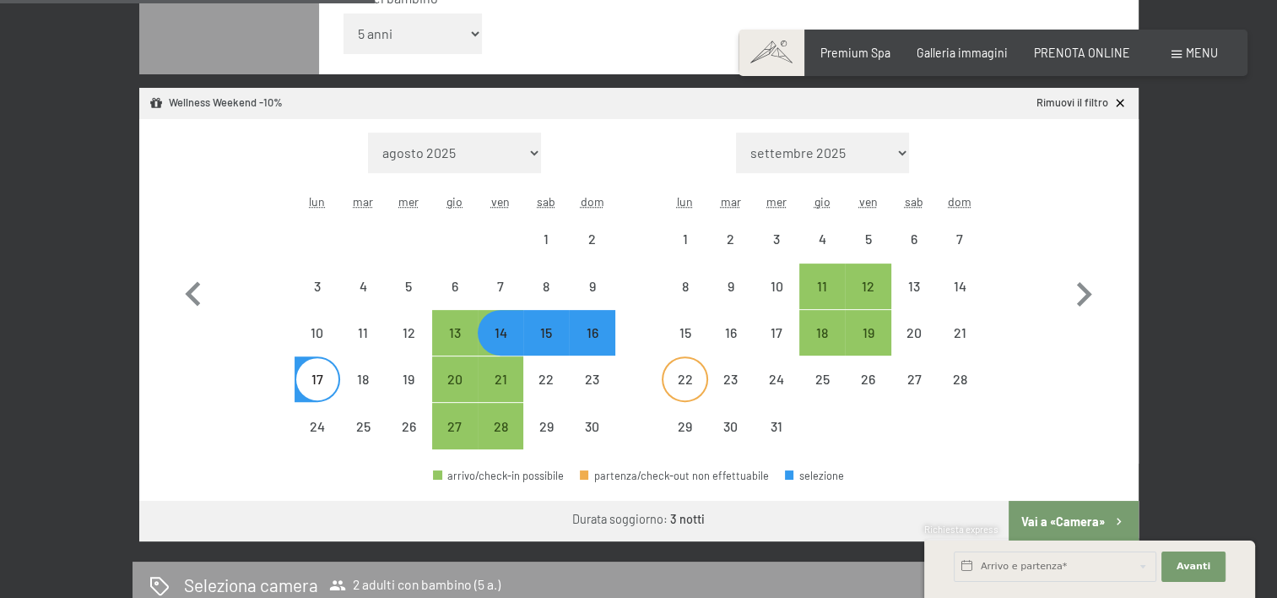
scroll to position [662, 0]
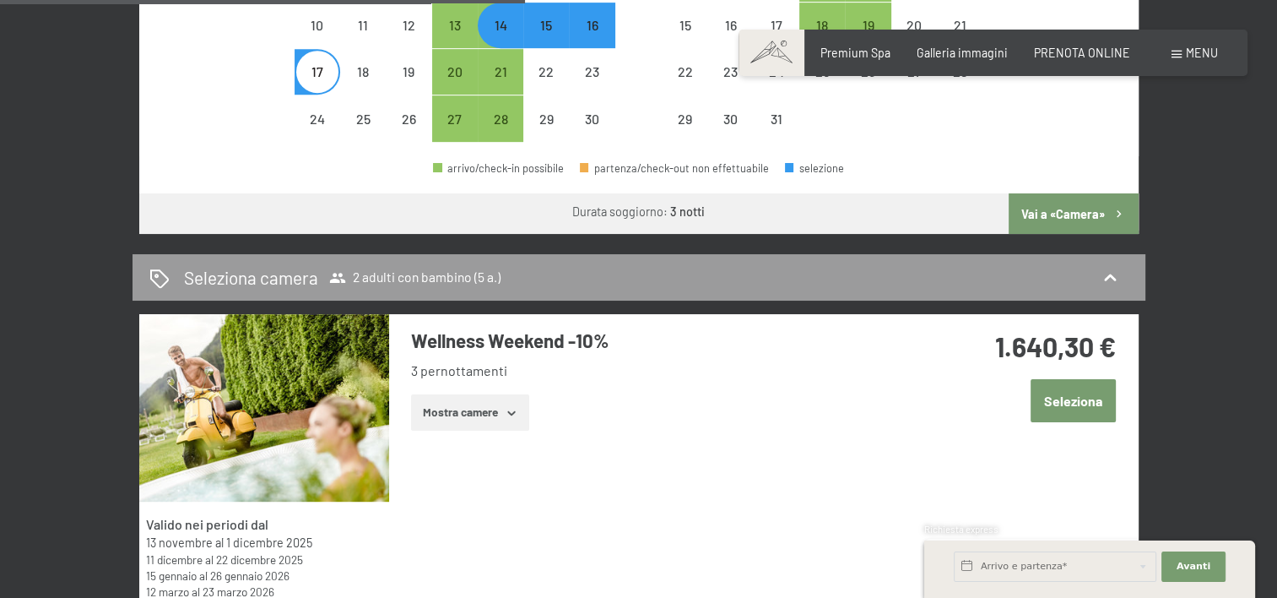
click at [1081, 202] on button "Vai a «Camera»" at bounding box center [1073, 213] width 129 height 41
select select "2025-11-01"
select select "2025-12-01"
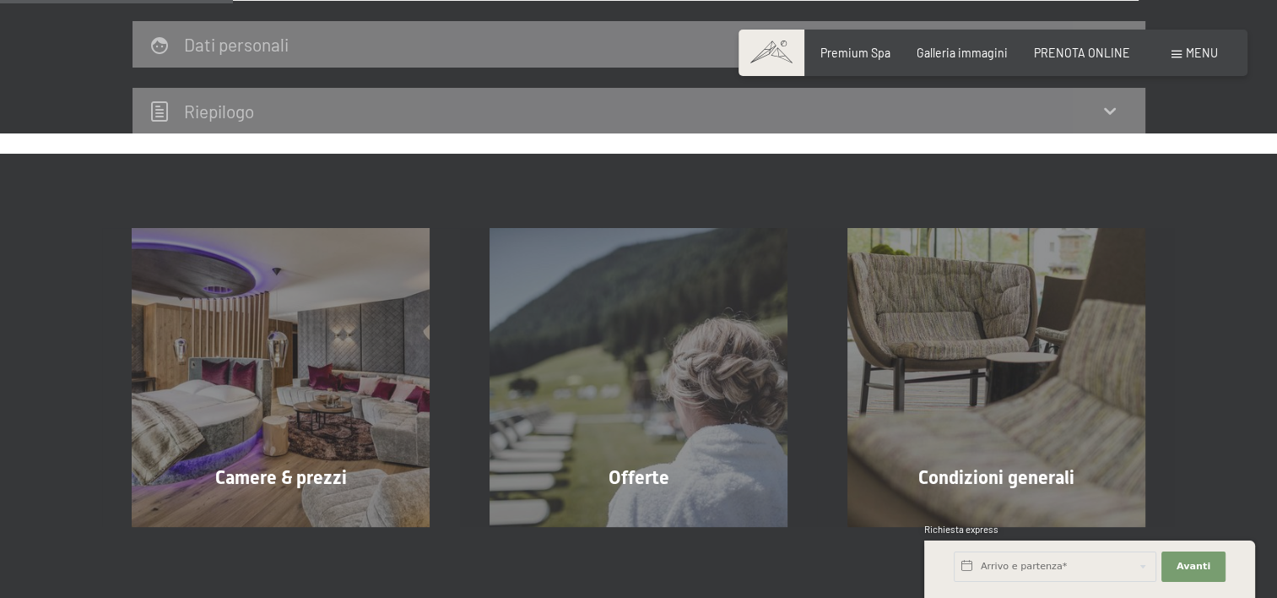
scroll to position [366, 0]
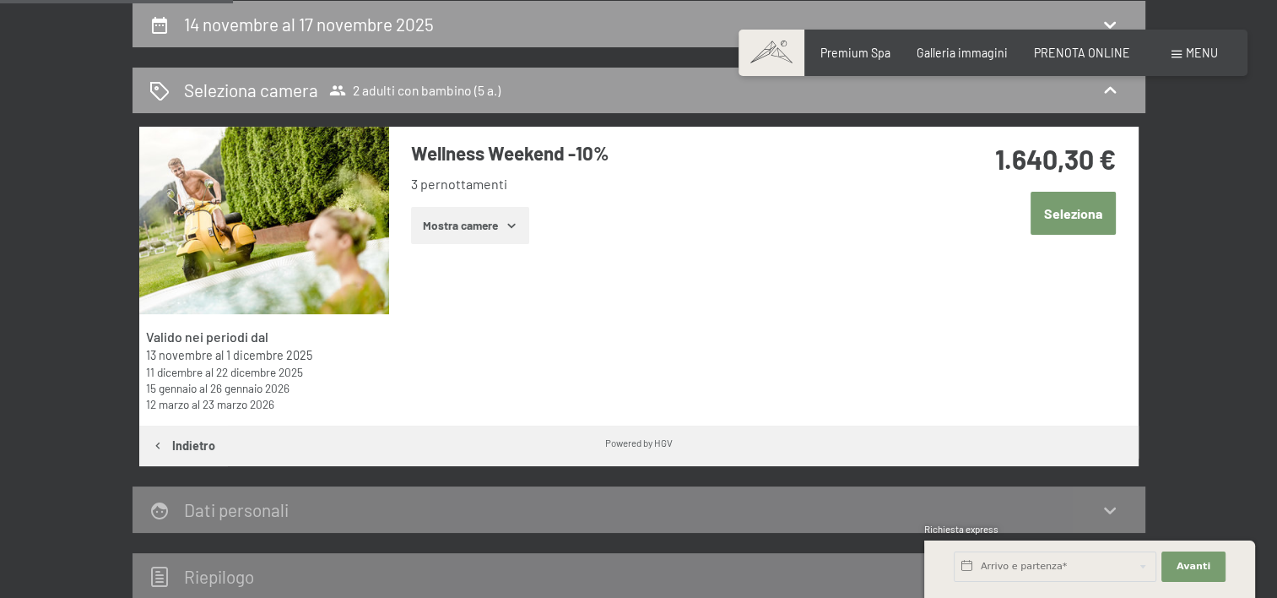
click at [508, 219] on icon "button" at bounding box center [512, 226] width 14 height 14
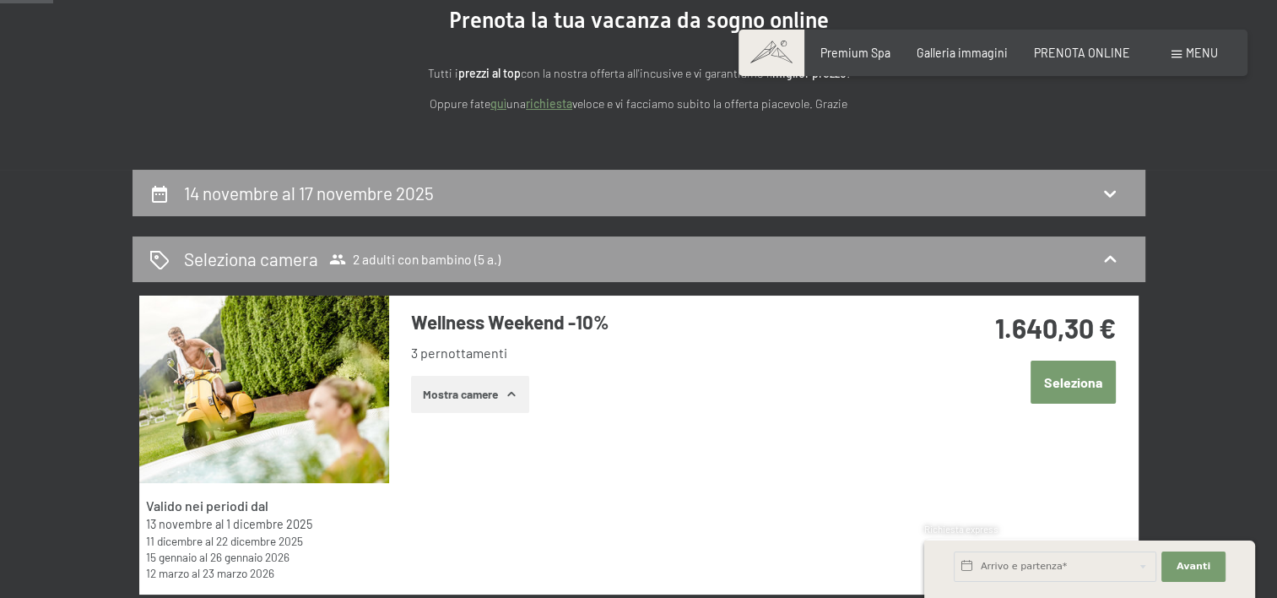
scroll to position [0, 0]
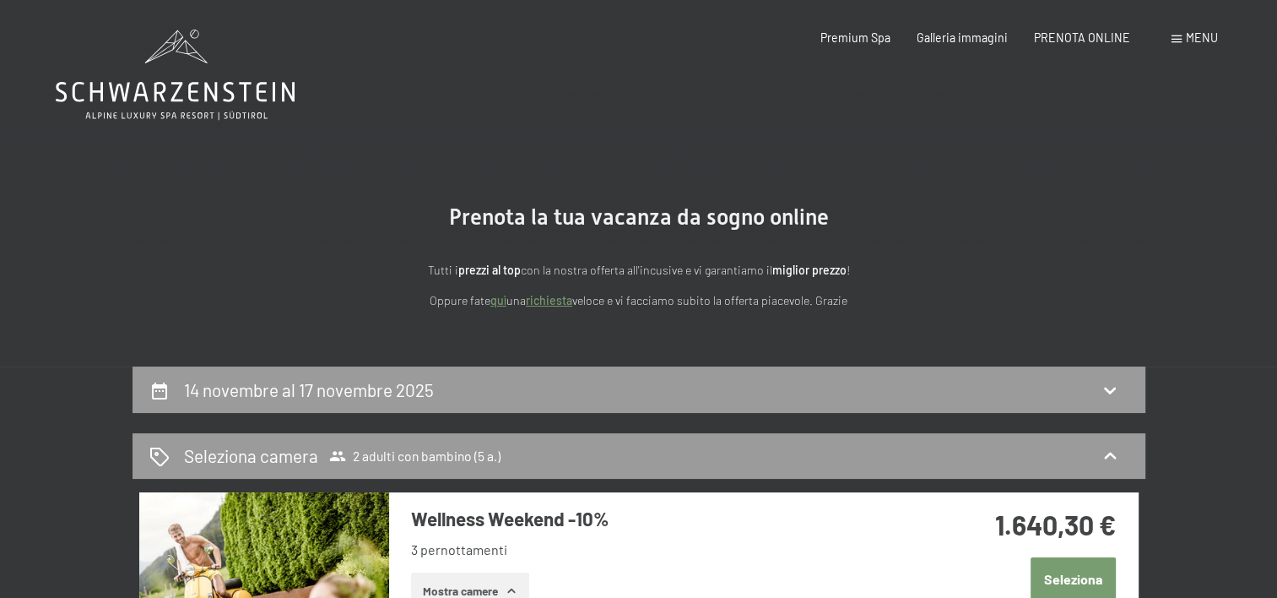
click at [184, 96] on icon at bounding box center [175, 75] width 239 height 90
